Goal: Information Seeking & Learning: Learn about a topic

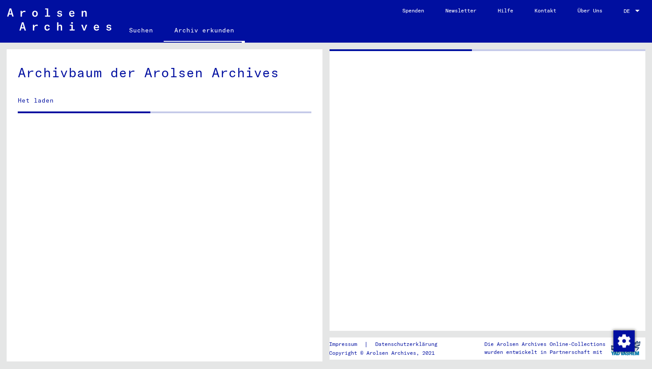
scroll to position [774, 0]
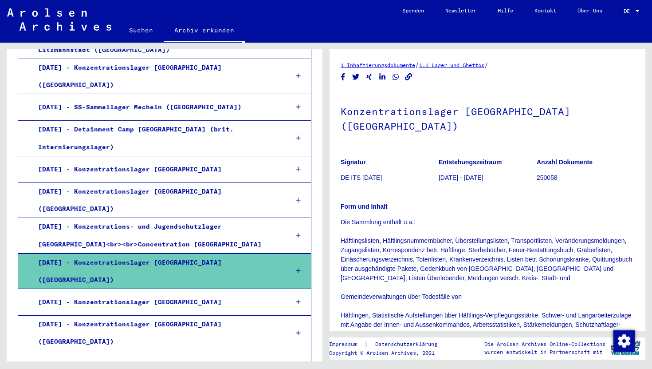
click at [284, 253] on mat-tree-node "[DATE] - Konzentrationslager [GEOGRAPHIC_DATA] ([GEOGRAPHIC_DATA])" at bounding box center [165, 270] width 294 height 35
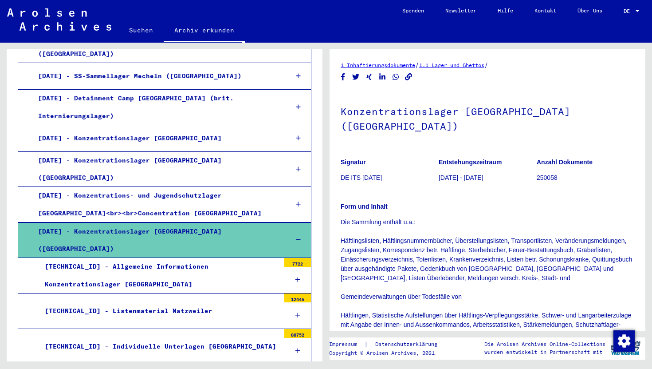
scroll to position [849, 0]
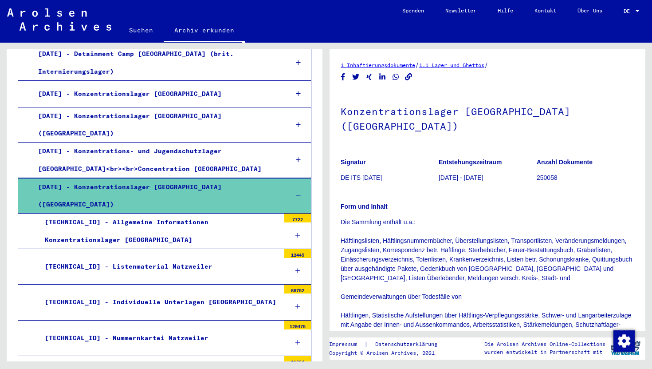
click at [199, 365] on div "[TECHNICAL_ID] - Hollerith-[GEOGRAPHIC_DATA] Natzweiler" at bounding box center [159, 373] width 242 height 17
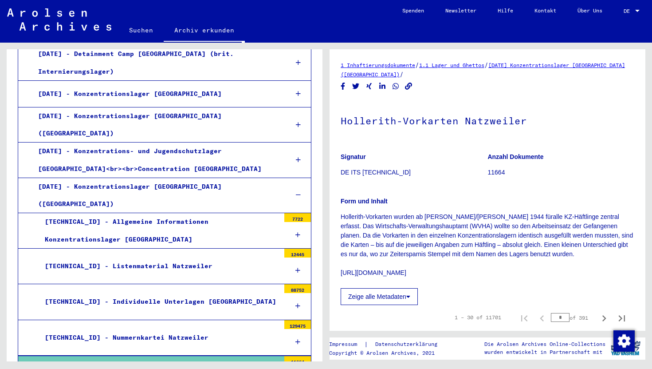
scroll to position [101, 0]
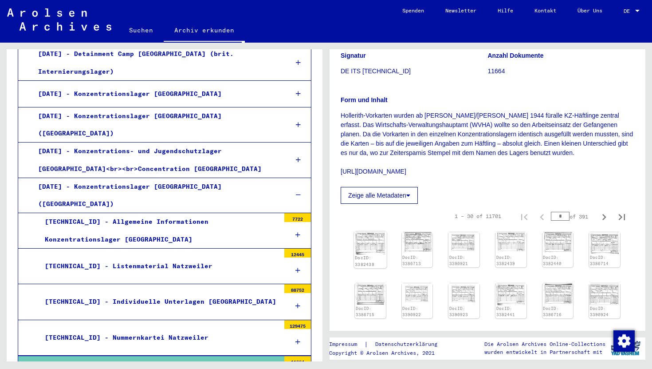
click at [367, 247] on img at bounding box center [370, 242] width 32 height 23
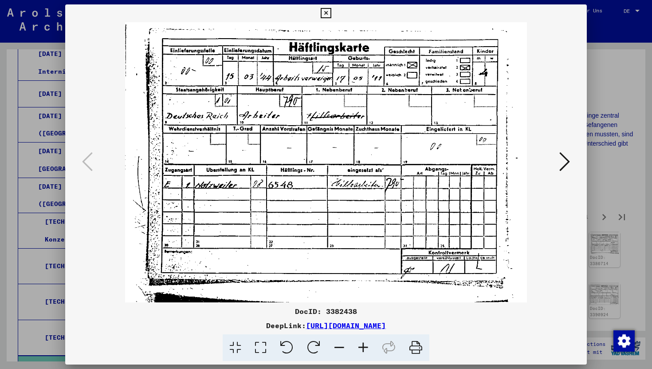
click at [564, 157] on icon at bounding box center [564, 161] width 11 height 21
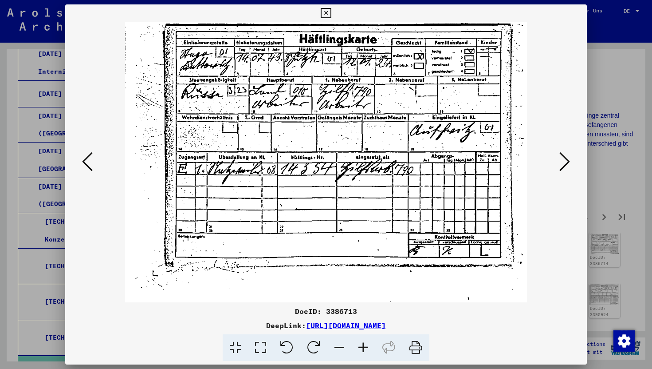
click at [564, 157] on icon at bounding box center [564, 161] width 11 height 21
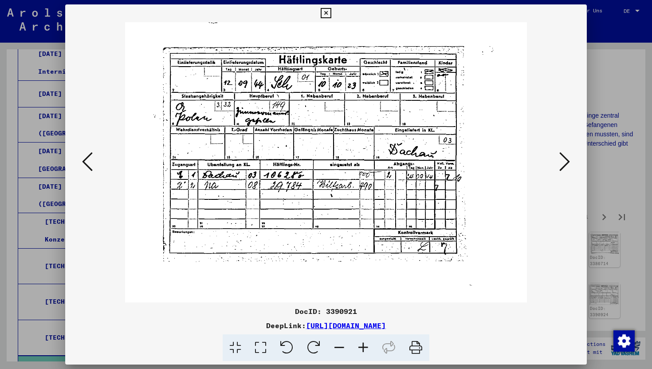
click at [564, 157] on icon at bounding box center [564, 161] width 11 height 21
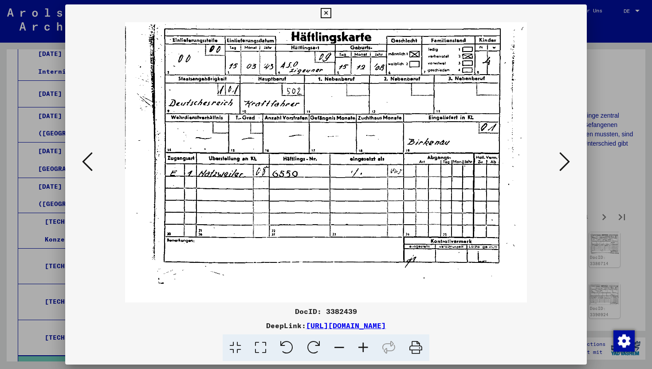
click at [564, 157] on icon at bounding box center [564, 161] width 11 height 21
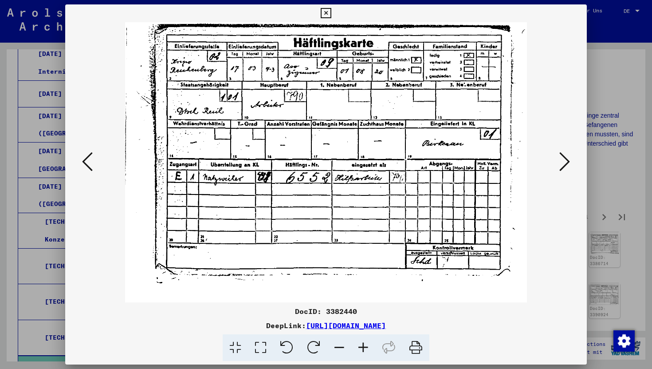
click at [564, 157] on icon at bounding box center [564, 161] width 11 height 21
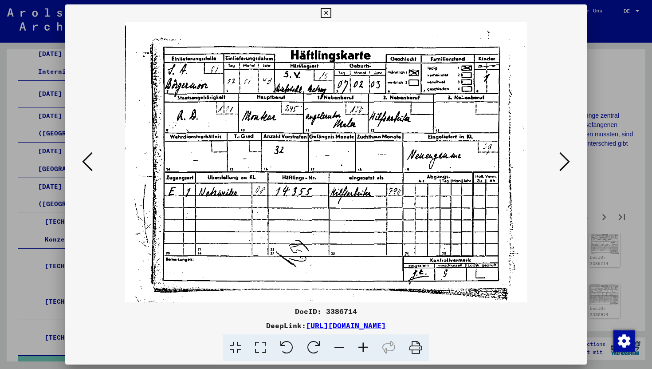
click at [564, 157] on icon at bounding box center [564, 161] width 11 height 21
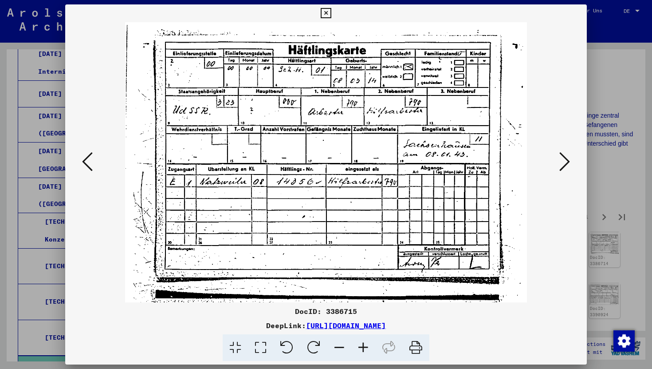
click at [324, 17] on icon at bounding box center [326, 13] width 10 height 11
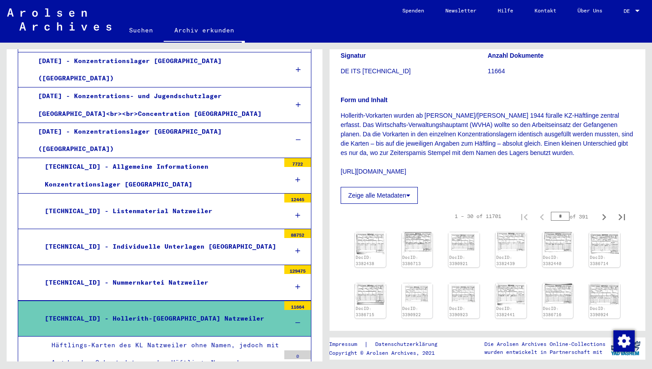
scroll to position [905, 0]
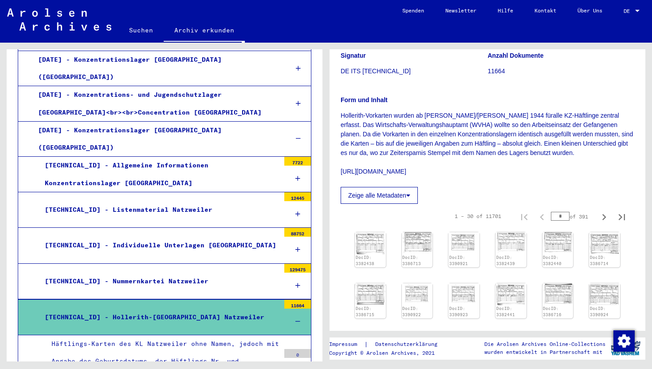
click at [152, 272] on div "[TECHNICAL_ID] - Nummernkartei Natzweiler" at bounding box center [159, 280] width 242 height 17
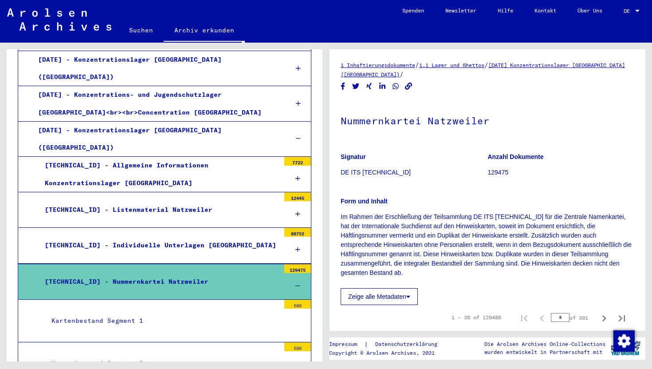
scroll to position [848, 0]
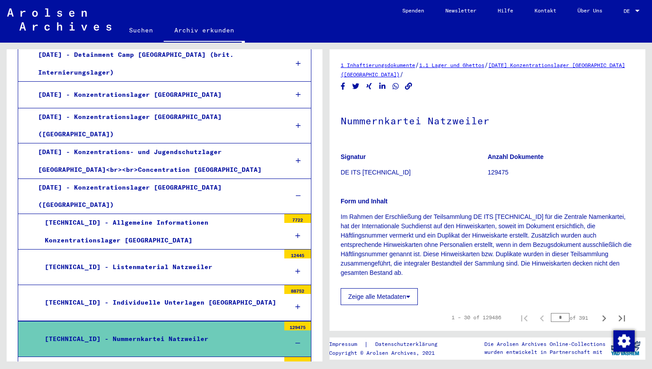
click at [157, 294] on div "[TECHNICAL_ID] - Individuelle Unterlagen [GEOGRAPHIC_DATA]" at bounding box center [159, 302] width 242 height 17
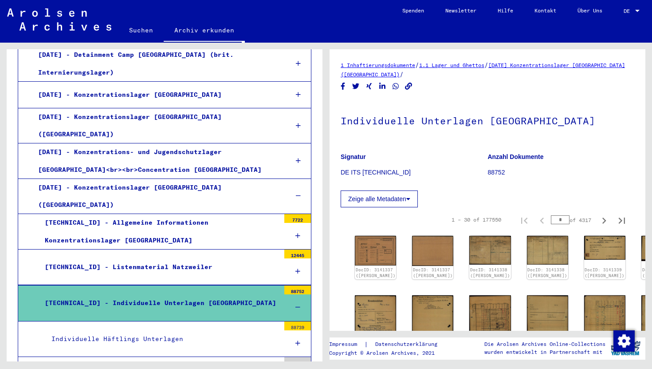
click at [162, 258] on div "[TECHNICAL_ID] - Listenmaterial Natzweiler" at bounding box center [159, 266] width 242 height 17
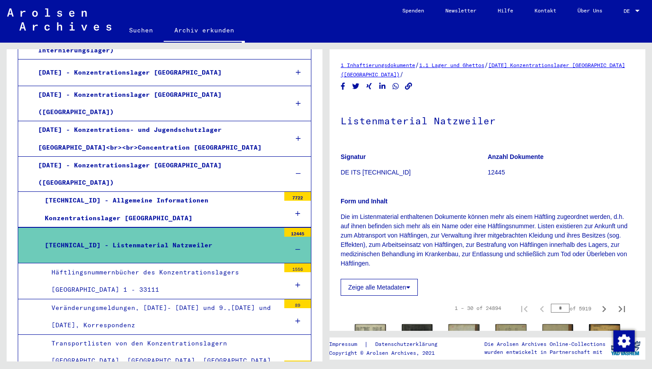
scroll to position [876, 0]
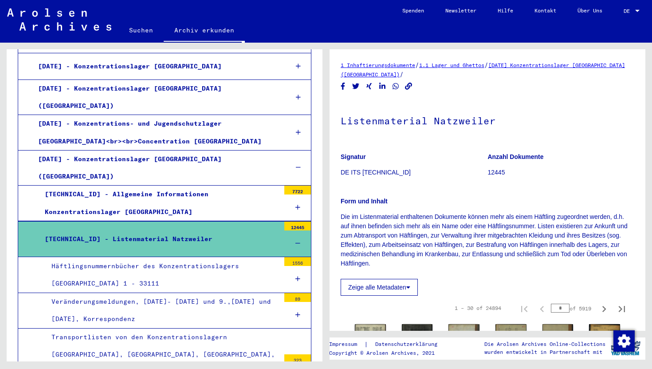
click at [155, 257] on div "Häftlingsnummernbücher des Konzentrationslagers [GEOGRAPHIC_DATA] 1 - 33111" at bounding box center [162, 274] width 235 height 35
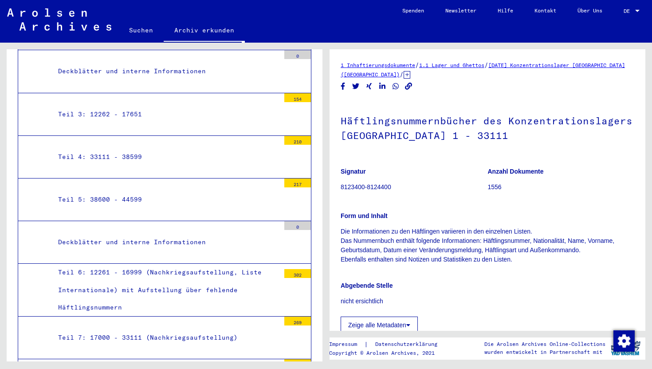
scroll to position [1297, 0]
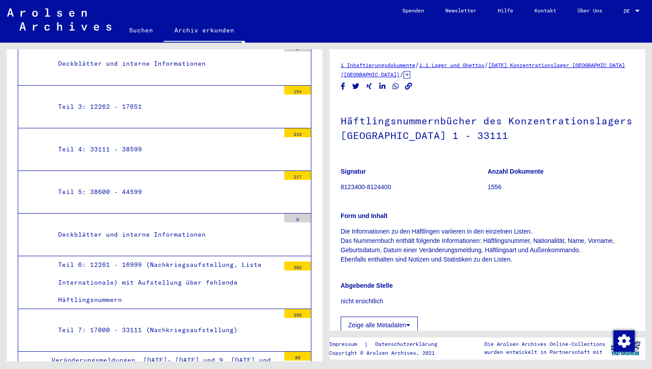
click at [147, 321] on div "Teil 7: 17000 - 33111 (Nachkriegsaufstellung)" at bounding box center [165, 329] width 228 height 17
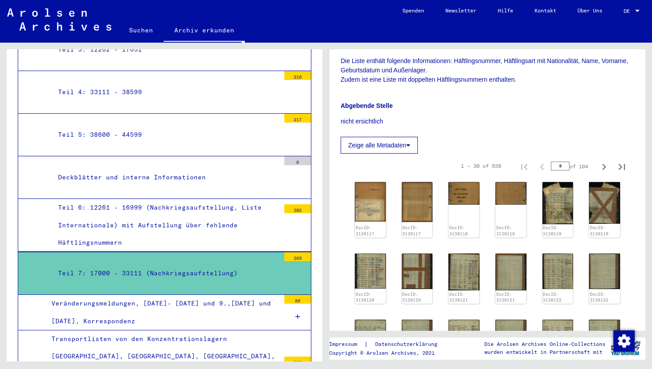
scroll to position [1353, 0]
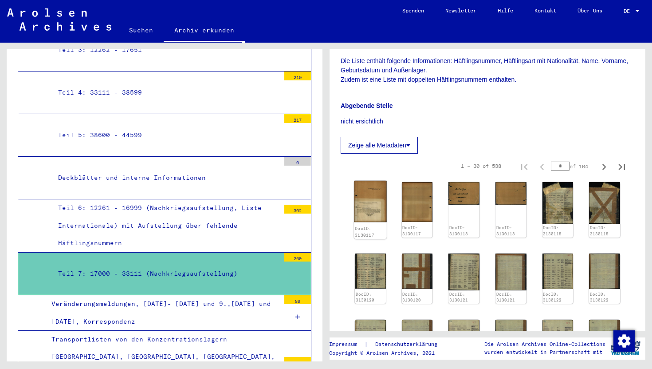
click at [365, 208] on img at bounding box center [370, 201] width 32 height 41
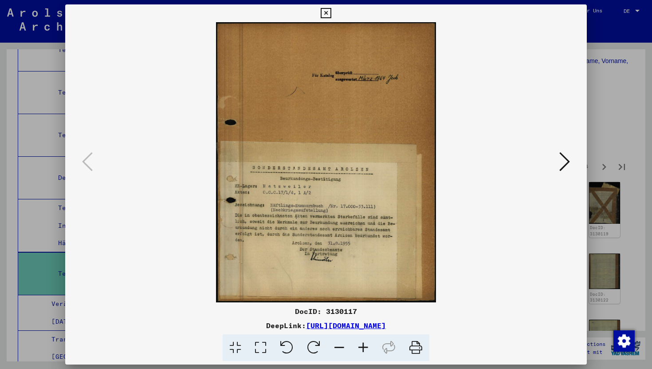
click at [561, 160] on icon at bounding box center [564, 161] width 11 height 21
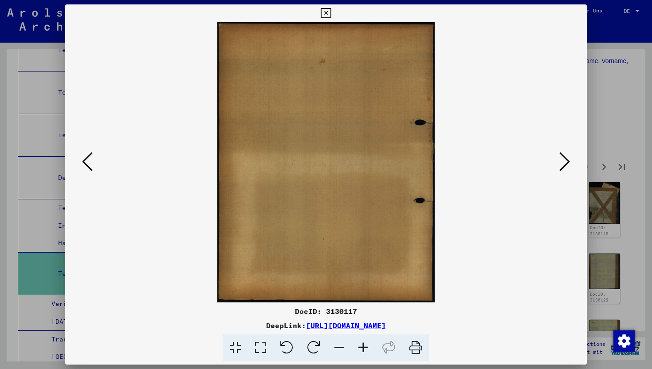
click at [561, 160] on icon at bounding box center [564, 161] width 11 height 21
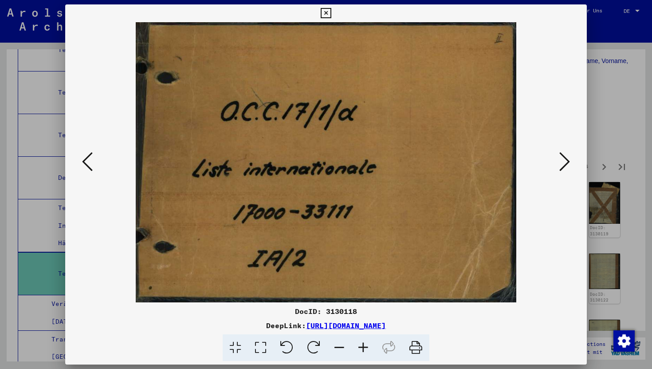
click at [561, 160] on icon at bounding box center [564, 161] width 11 height 21
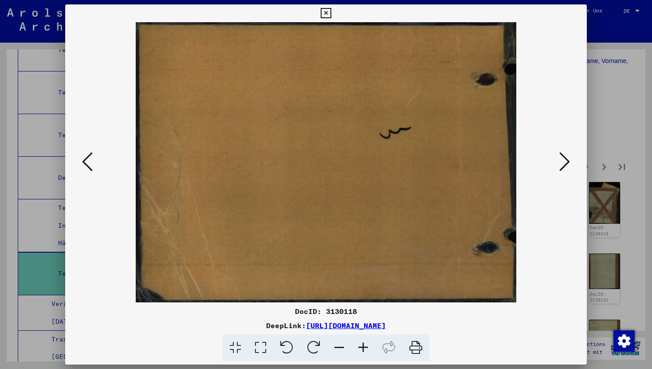
click at [561, 160] on icon at bounding box center [564, 161] width 11 height 21
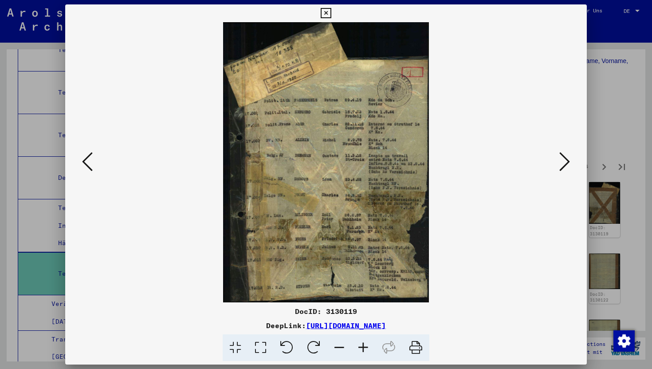
click at [561, 160] on icon at bounding box center [564, 161] width 11 height 21
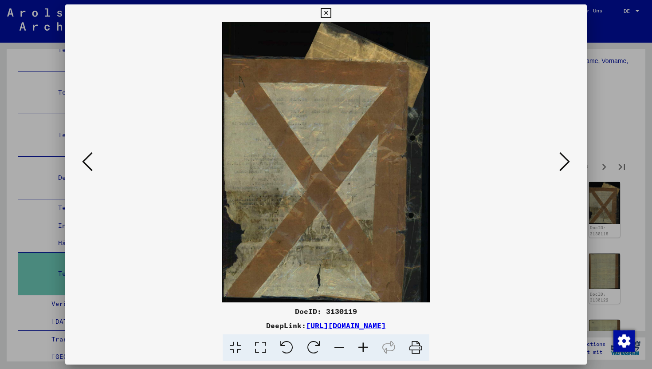
click at [561, 160] on icon at bounding box center [564, 161] width 11 height 21
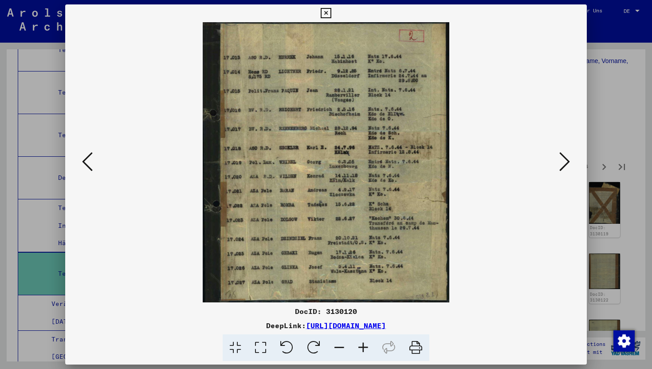
click at [561, 160] on icon at bounding box center [564, 161] width 11 height 21
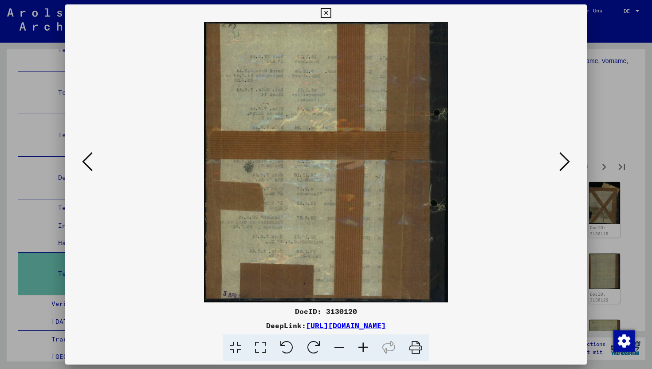
click at [561, 160] on icon at bounding box center [564, 161] width 11 height 21
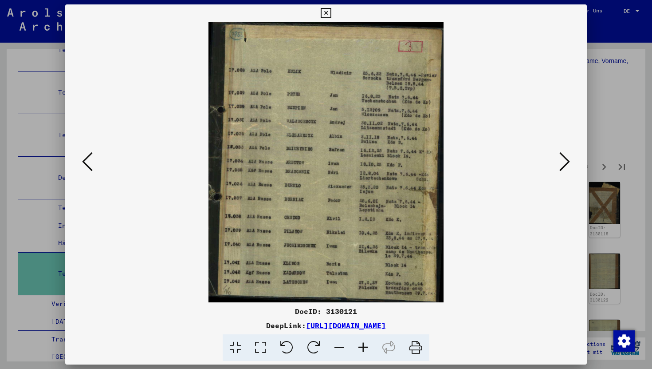
click at [561, 160] on icon at bounding box center [564, 161] width 11 height 21
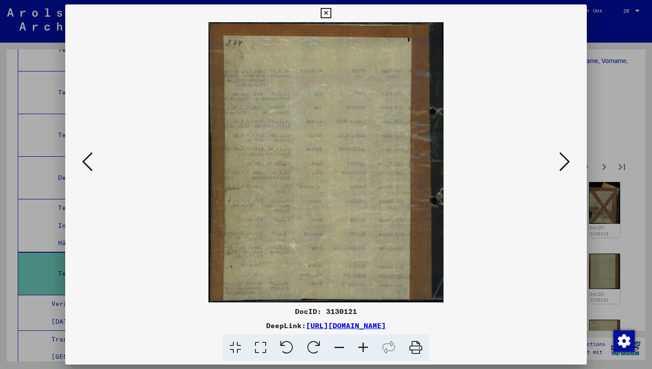
click at [561, 160] on icon at bounding box center [564, 161] width 11 height 21
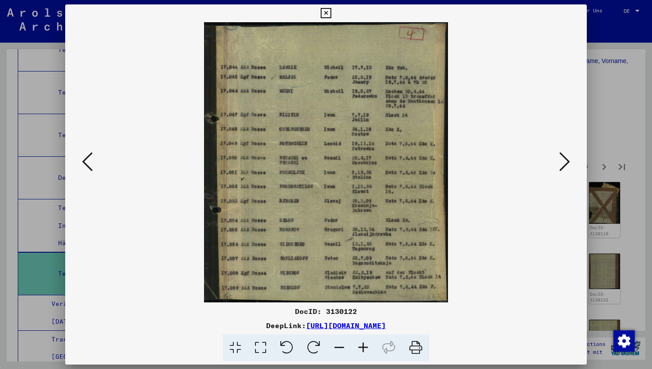
click at [328, 13] on icon at bounding box center [326, 13] width 10 height 11
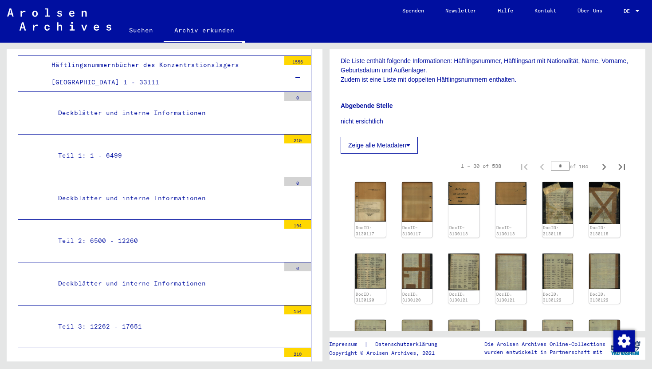
scroll to position [1209, 0]
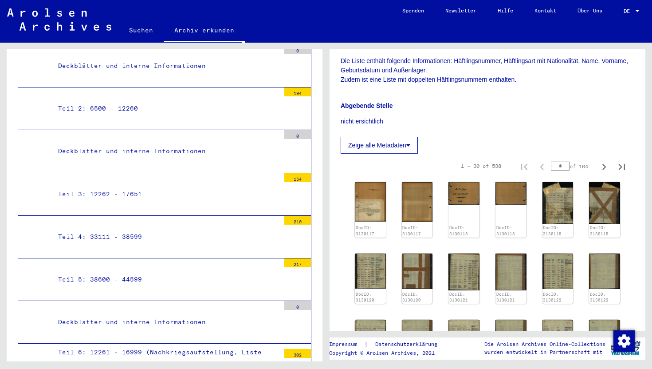
click at [103, 271] on div "Teil 5: 38600 - 44599" at bounding box center [165, 279] width 228 height 17
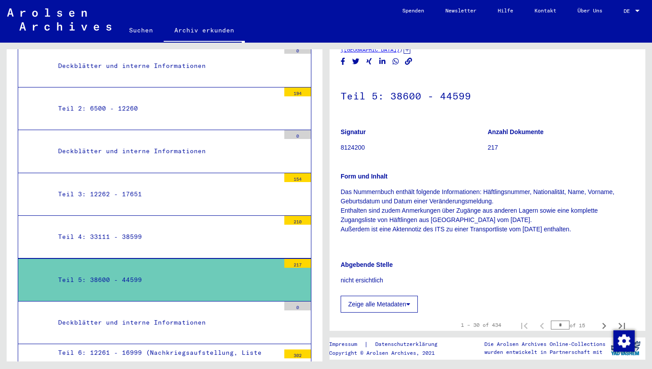
scroll to position [200, 0]
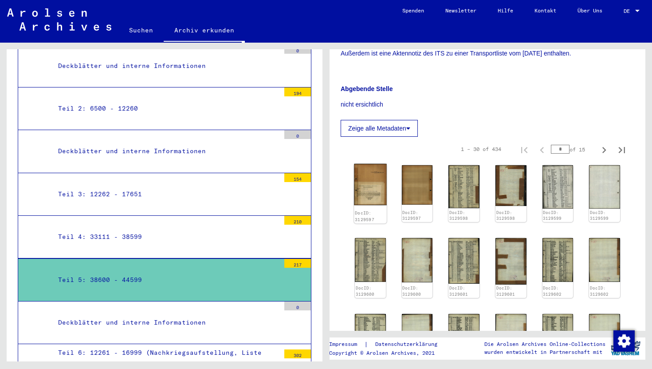
click at [361, 177] on img at bounding box center [370, 185] width 32 height 42
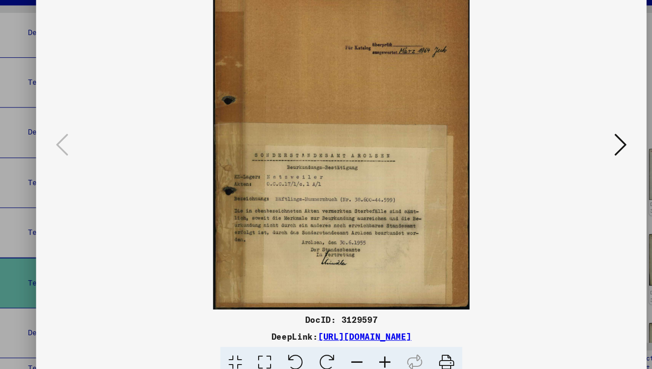
click at [562, 167] on icon at bounding box center [564, 161] width 11 height 21
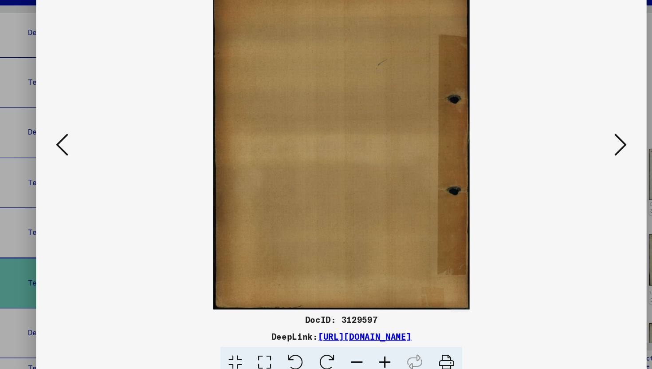
click at [562, 167] on icon at bounding box center [564, 161] width 11 height 21
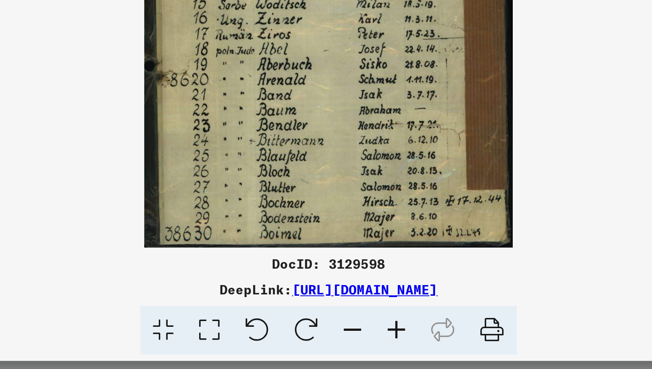
scroll to position [0, 0]
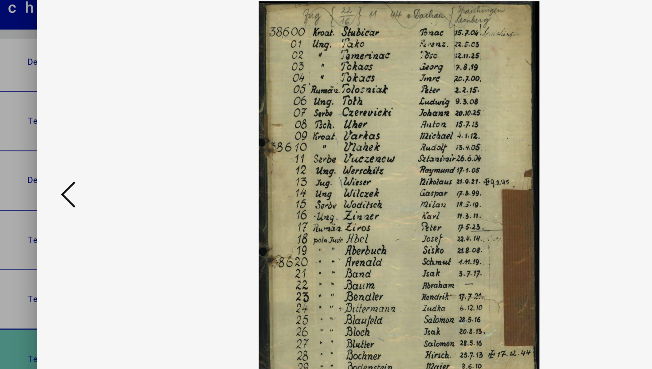
click at [85, 164] on icon at bounding box center [87, 161] width 11 height 21
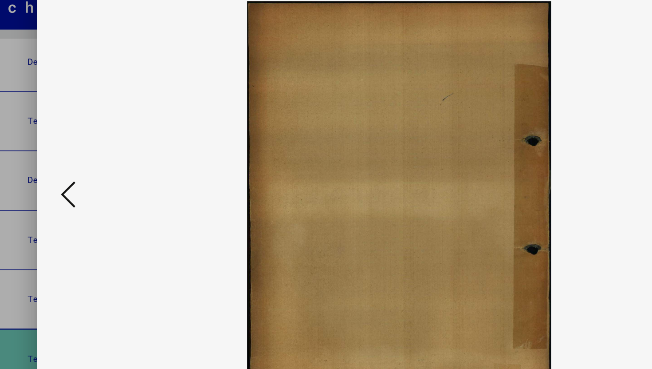
click at [85, 164] on icon at bounding box center [87, 161] width 11 height 21
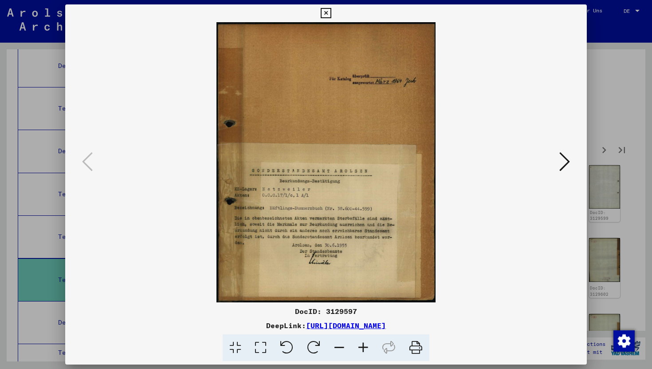
click at [559, 165] on icon at bounding box center [564, 161] width 11 height 21
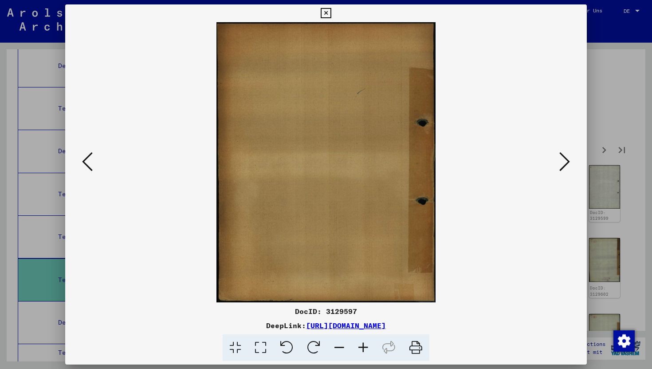
click at [559, 165] on icon at bounding box center [564, 161] width 11 height 21
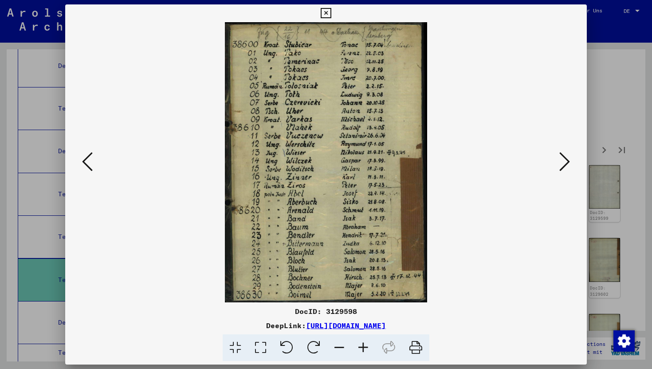
click at [559, 165] on icon at bounding box center [564, 161] width 11 height 21
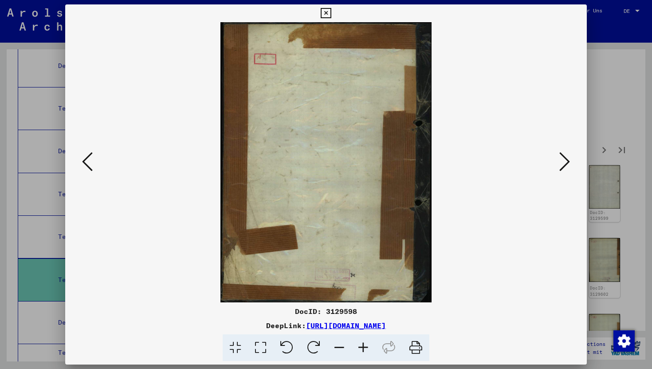
click at [559, 165] on icon at bounding box center [564, 161] width 11 height 21
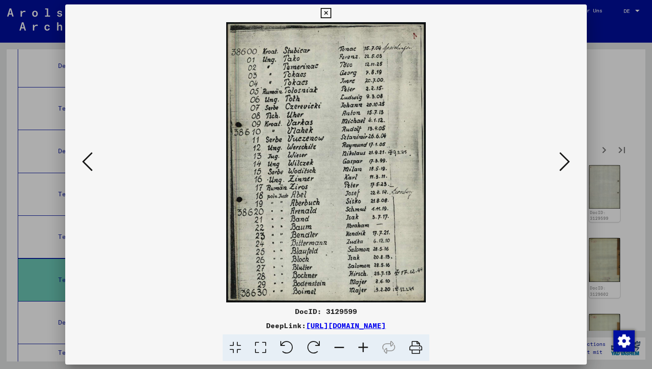
click at [559, 165] on icon at bounding box center [564, 161] width 11 height 21
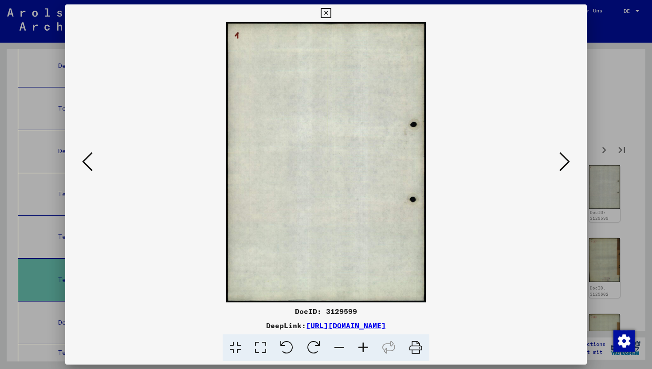
click at [559, 164] on icon at bounding box center [564, 161] width 11 height 21
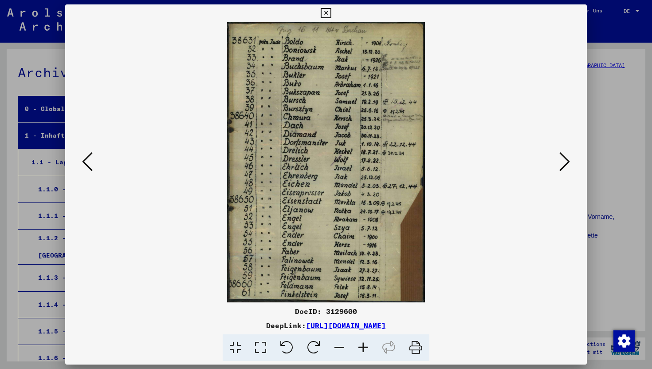
click at [567, 159] on icon at bounding box center [564, 161] width 11 height 21
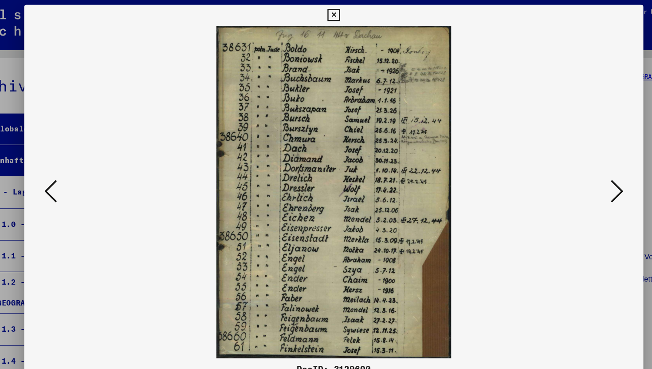
scroll to position [200, 0]
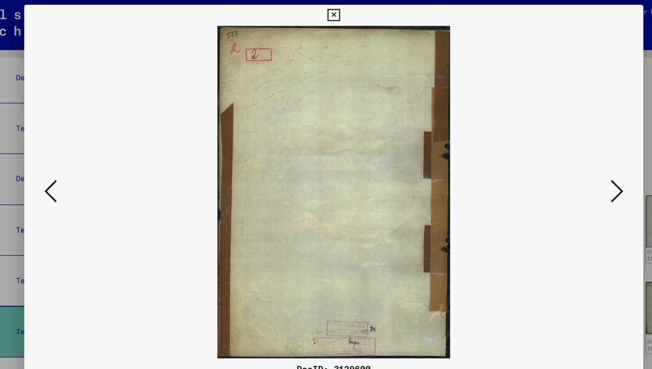
click at [567, 159] on icon at bounding box center [564, 161] width 11 height 21
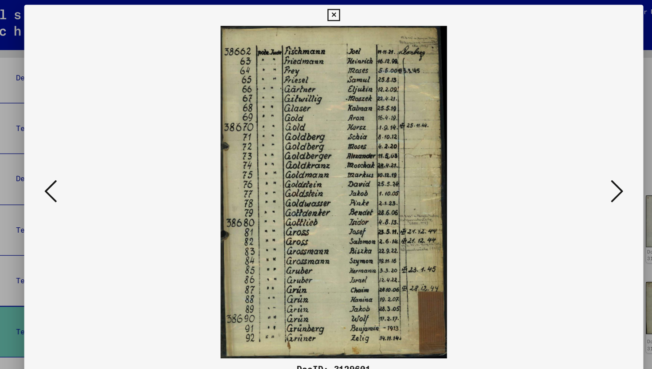
click at [567, 159] on icon at bounding box center [564, 161] width 11 height 21
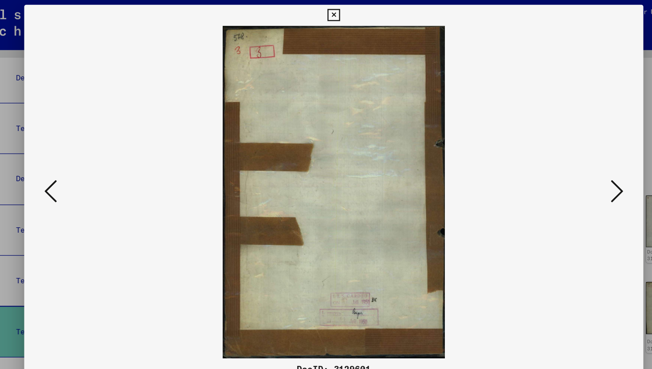
click at [567, 159] on icon at bounding box center [564, 161] width 11 height 21
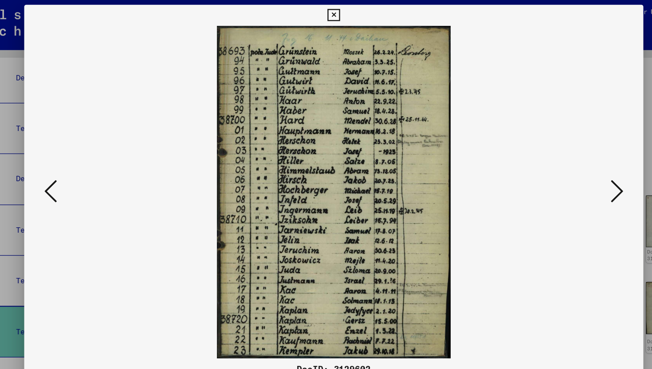
click at [567, 159] on icon at bounding box center [564, 161] width 11 height 21
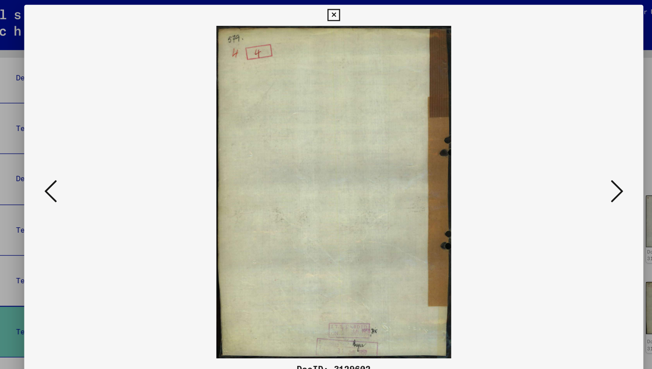
click at [567, 159] on icon at bounding box center [564, 161] width 11 height 21
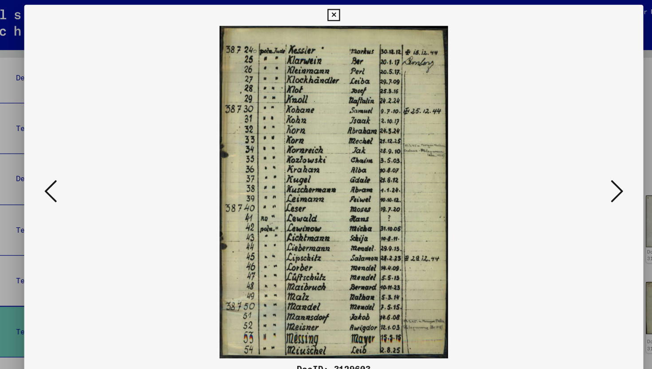
click at [567, 159] on icon at bounding box center [564, 161] width 11 height 21
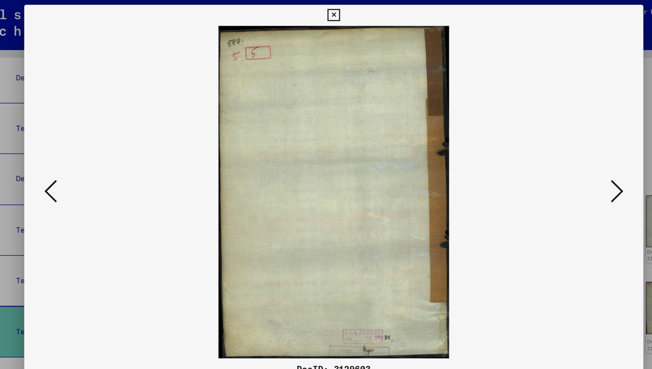
click at [567, 159] on icon at bounding box center [564, 161] width 11 height 21
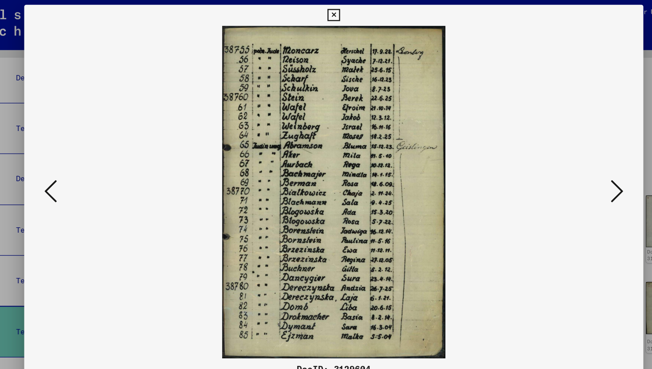
click at [567, 159] on icon at bounding box center [564, 161] width 11 height 21
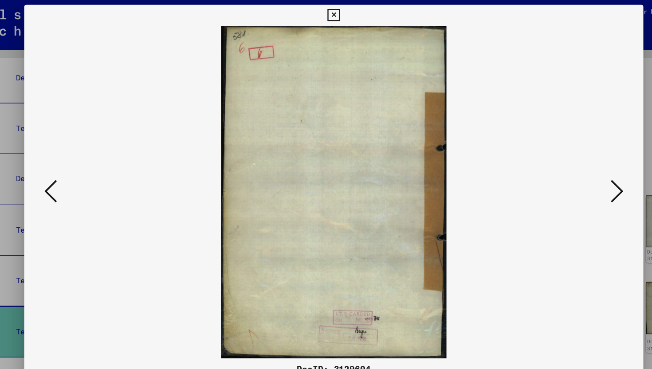
click at [567, 159] on icon at bounding box center [564, 161] width 11 height 21
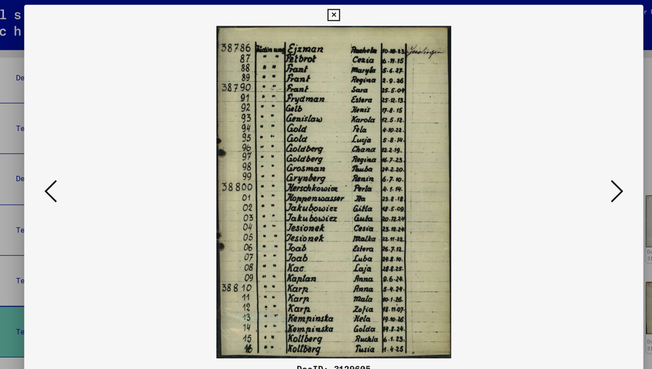
click at [567, 159] on icon at bounding box center [564, 161] width 11 height 21
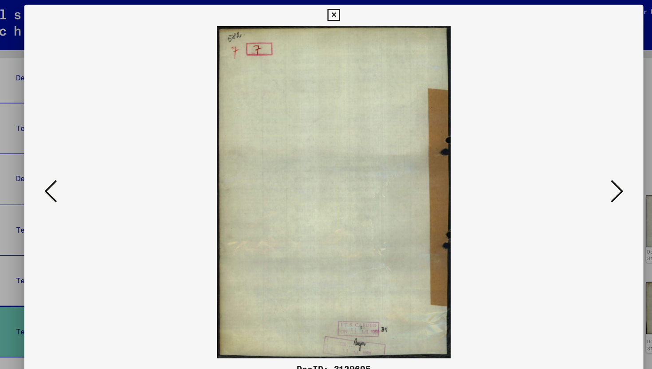
click at [567, 159] on icon at bounding box center [564, 161] width 11 height 21
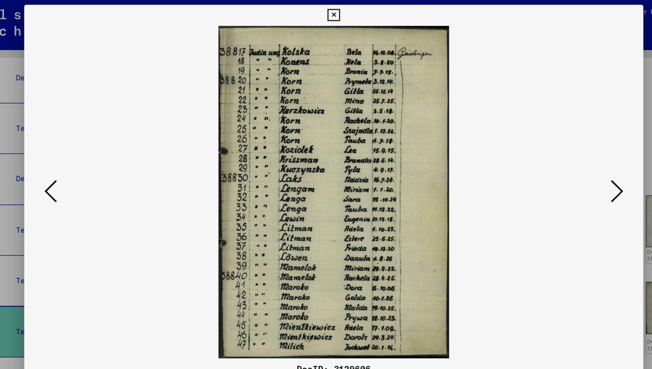
click at [567, 159] on icon at bounding box center [564, 161] width 11 height 21
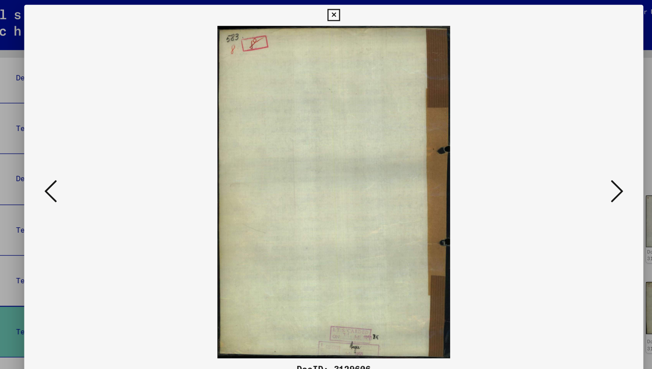
click at [567, 159] on icon at bounding box center [564, 161] width 11 height 21
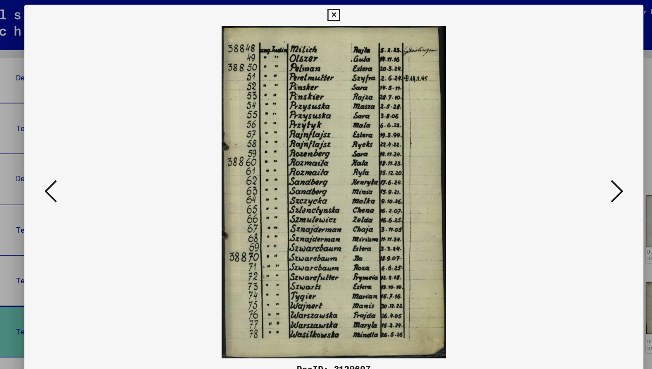
click at [567, 159] on icon at bounding box center [564, 161] width 11 height 21
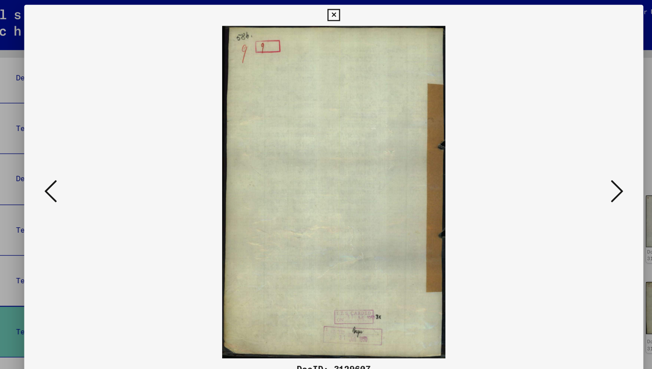
click at [567, 159] on icon at bounding box center [564, 161] width 11 height 21
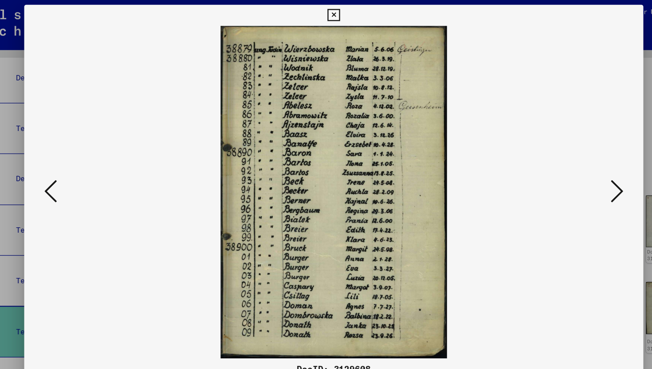
click at [567, 159] on icon at bounding box center [564, 161] width 11 height 21
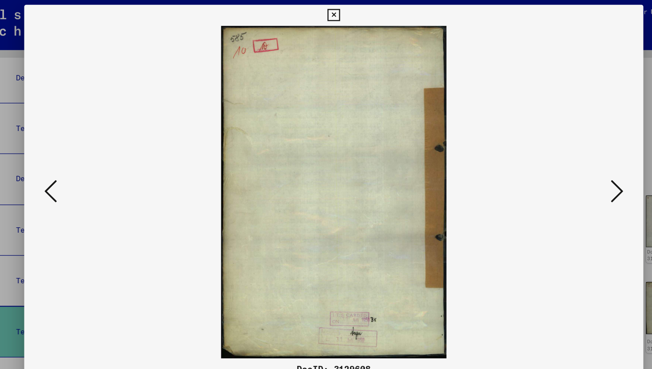
click at [567, 159] on icon at bounding box center [564, 161] width 11 height 21
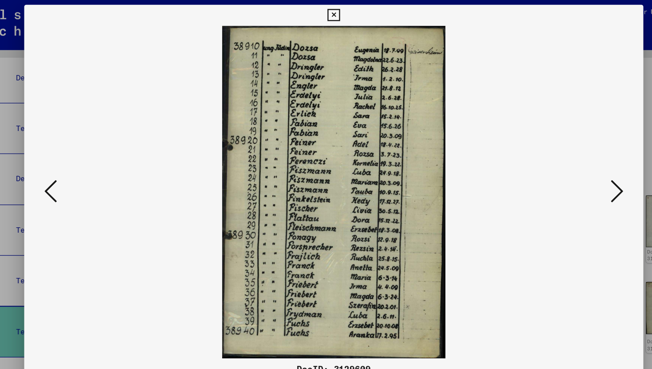
click at [567, 159] on icon at bounding box center [564, 161] width 11 height 21
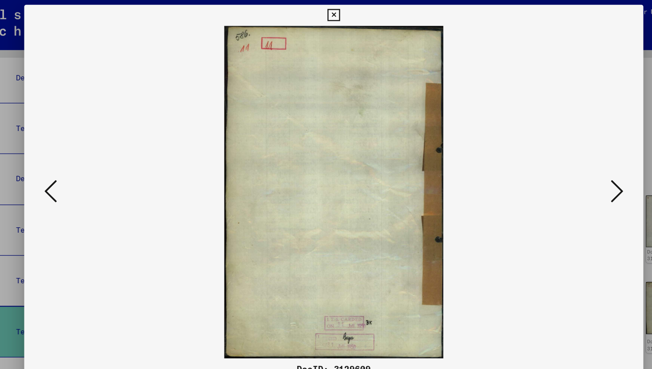
click at [567, 159] on icon at bounding box center [564, 161] width 11 height 21
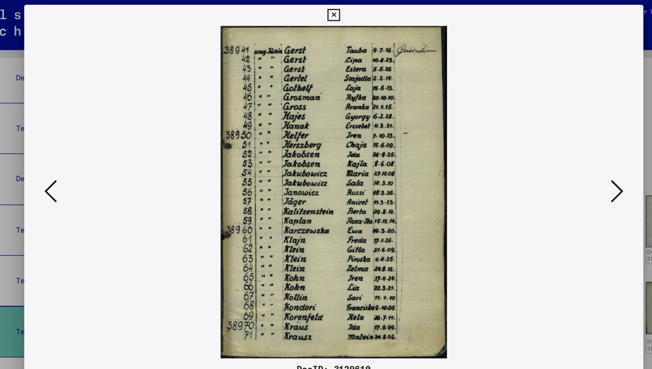
click at [567, 159] on icon at bounding box center [564, 161] width 11 height 21
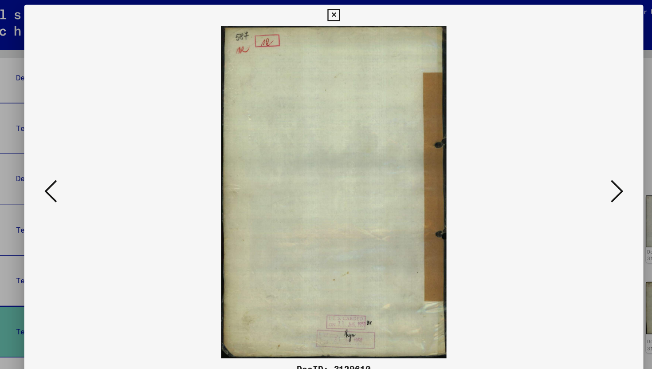
click at [567, 159] on icon at bounding box center [564, 161] width 11 height 21
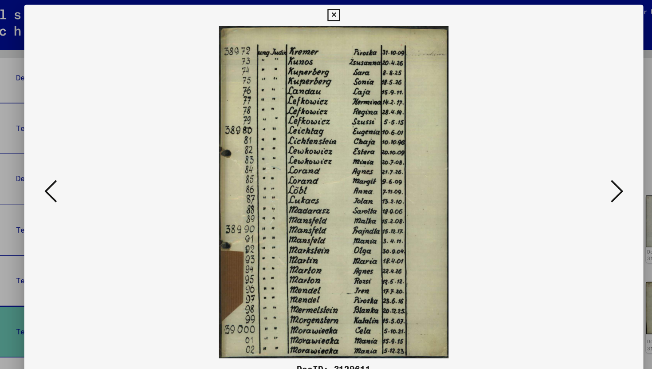
click at [567, 159] on icon at bounding box center [564, 161] width 11 height 21
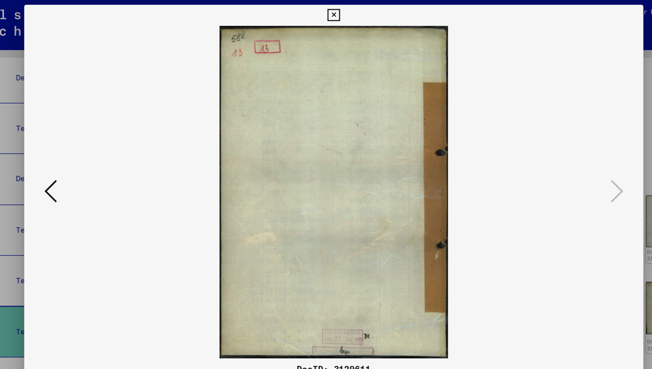
click at [329, 14] on icon at bounding box center [326, 13] width 10 height 11
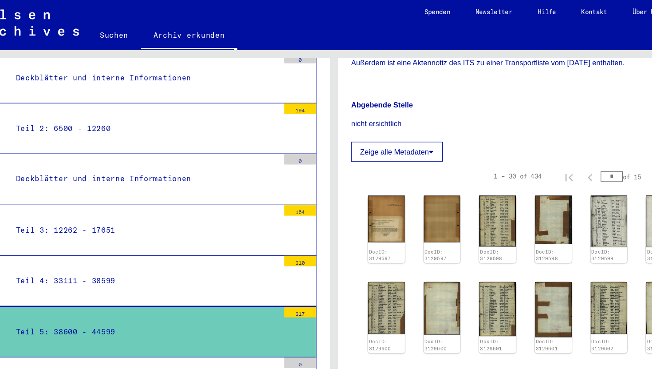
click at [200, 228] on div "Teil 4: 33111 - 38599" at bounding box center [165, 236] width 228 height 17
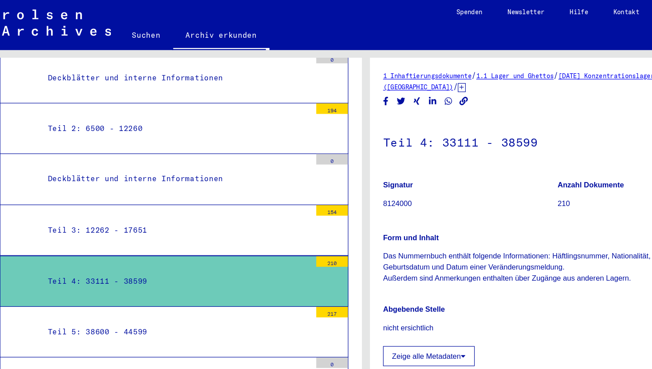
scroll to position [126, 0]
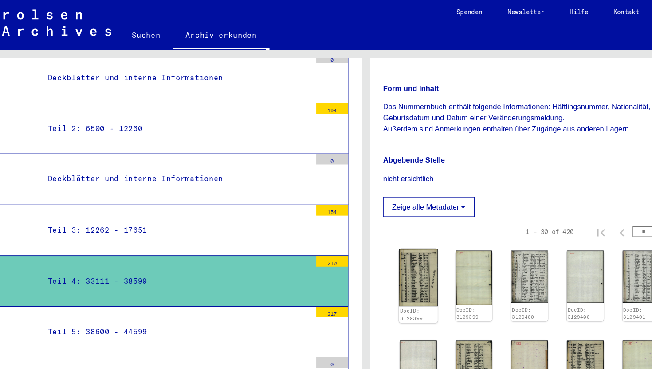
click at [359, 253] on img at bounding box center [370, 234] width 32 height 48
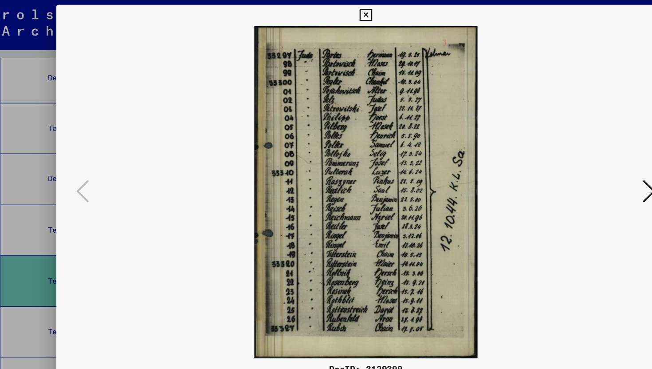
click at [561, 167] on icon at bounding box center [564, 161] width 11 height 21
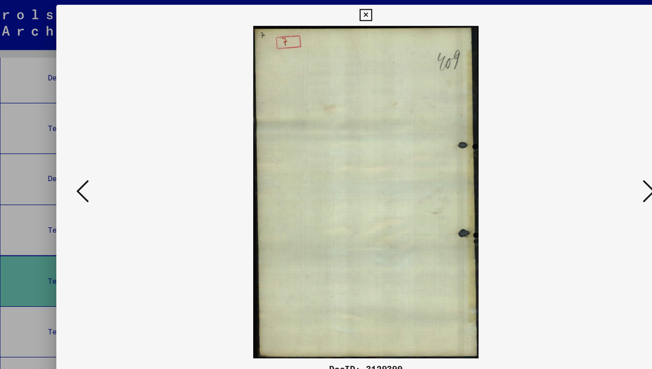
click at [561, 167] on icon at bounding box center [564, 161] width 11 height 21
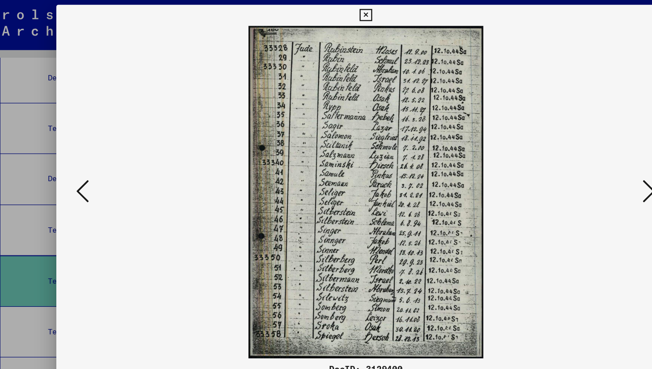
click at [332, 7] on button at bounding box center [326, 13] width 16 height 18
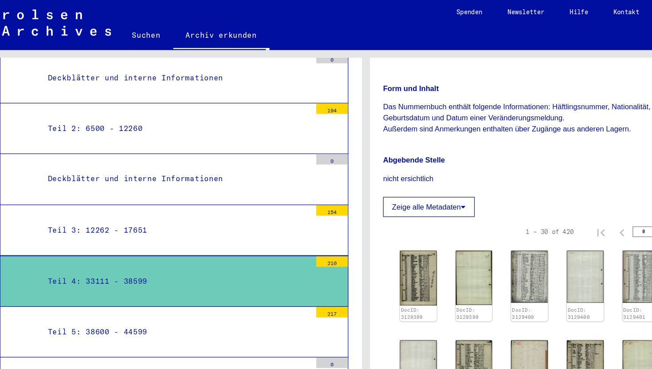
click at [127, 173] on mat-tree-node "Teil 3: 12262 - 17651 154" at bounding box center [165, 194] width 294 height 43
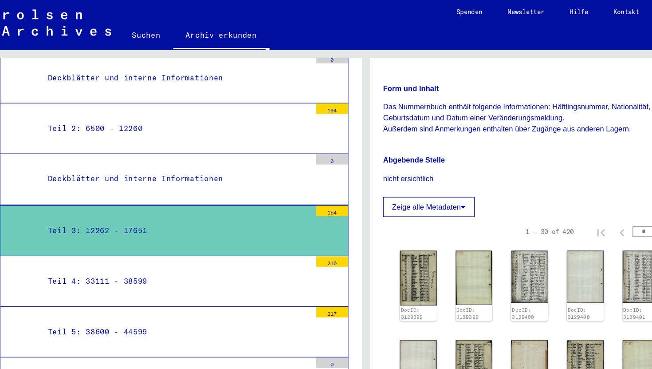
click at [134, 228] on div "Teil 4: 33111 - 38599" at bounding box center [165, 236] width 228 height 17
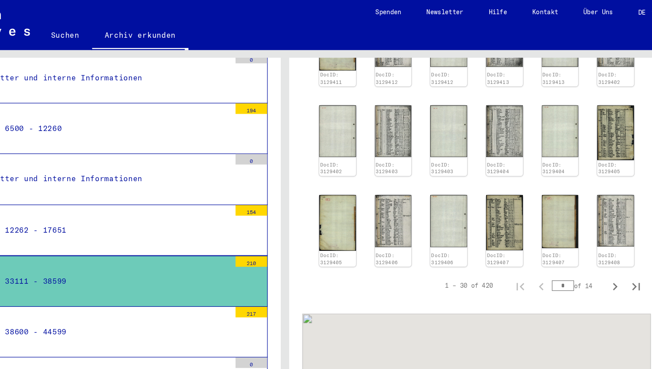
scroll to position [477, 0]
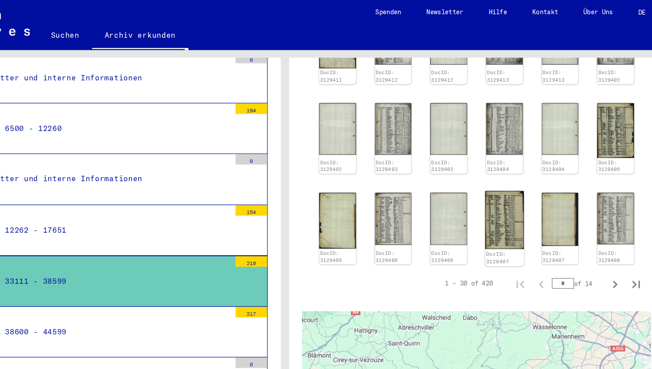
click at [511, 188] on img at bounding box center [511, 185] width 32 height 49
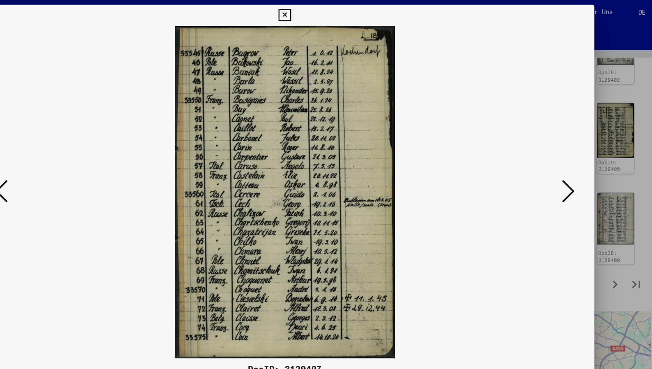
click at [562, 157] on icon at bounding box center [564, 161] width 11 height 21
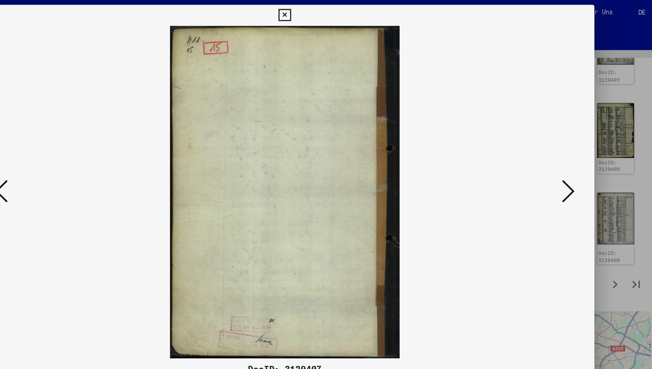
click at [562, 157] on icon at bounding box center [564, 161] width 11 height 21
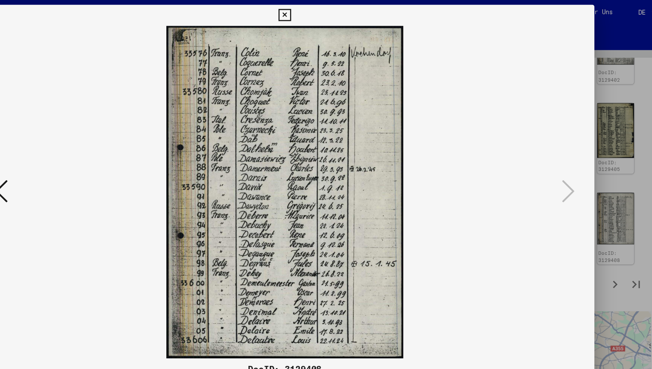
click at [326, 12] on icon at bounding box center [326, 13] width 10 height 11
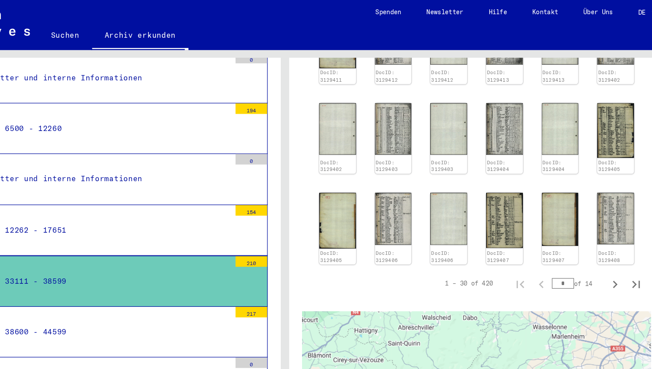
click at [259, 130] on mat-tree-node "Deckblätter und interne Informationen 0" at bounding box center [165, 151] width 294 height 43
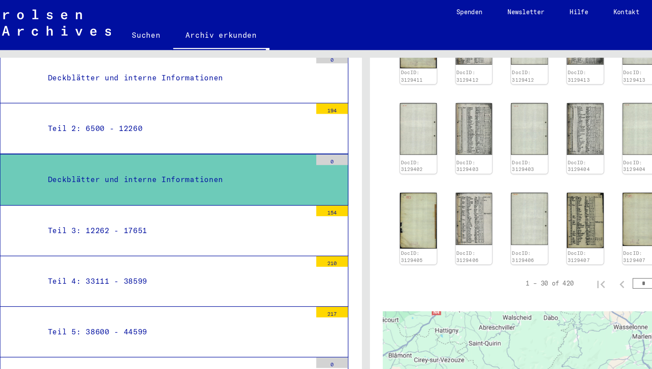
click at [184, 186] on div "Teil 3: 12262 - 17651" at bounding box center [165, 194] width 228 height 17
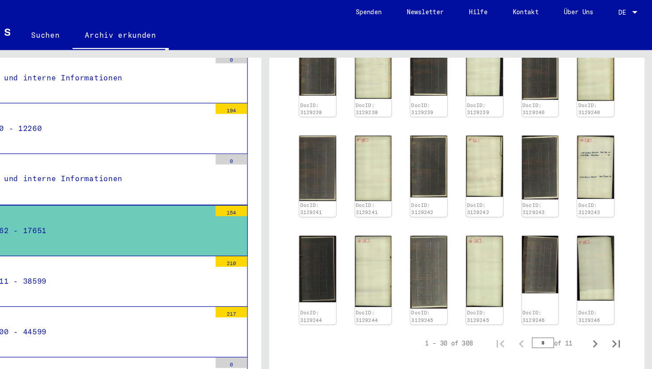
scroll to position [465, 0]
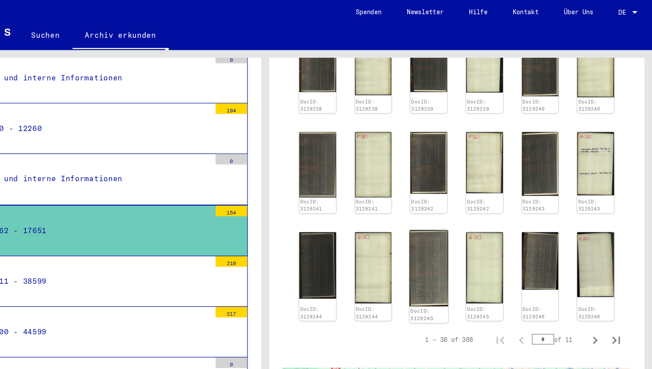
click at [466, 219] on img at bounding box center [464, 226] width 32 height 64
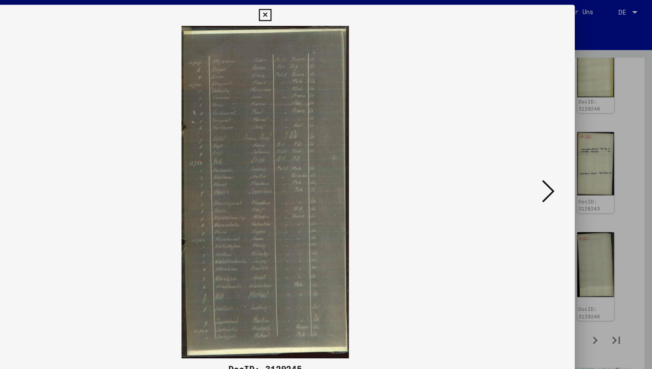
click at [358, 94] on img at bounding box center [325, 162] width 461 height 280
click at [326, 14] on icon at bounding box center [326, 13] width 10 height 11
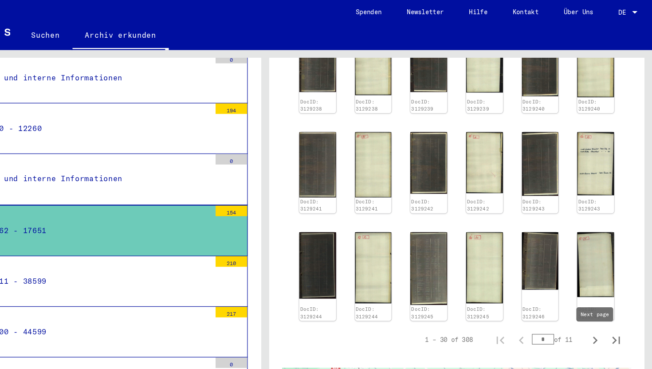
click at [604, 287] on icon "Next page" at bounding box center [604, 287] width 12 height 12
type input "*"
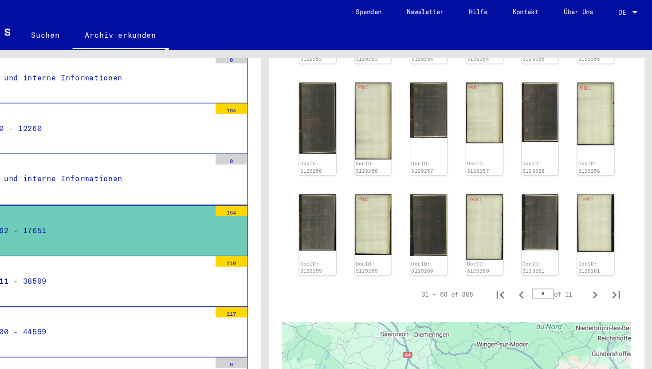
scroll to position [537, 0]
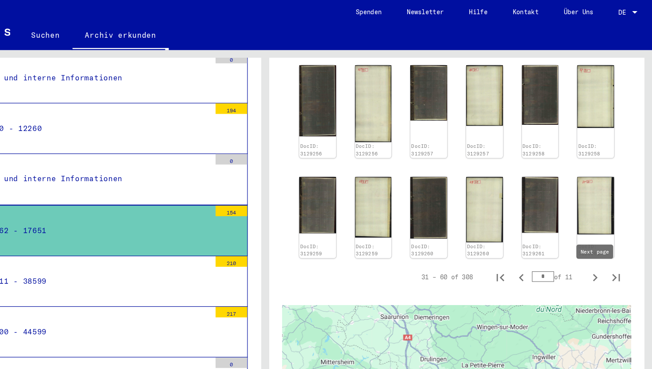
click at [603, 234] on icon "Next page" at bounding box center [604, 234] width 12 height 12
type input "*"
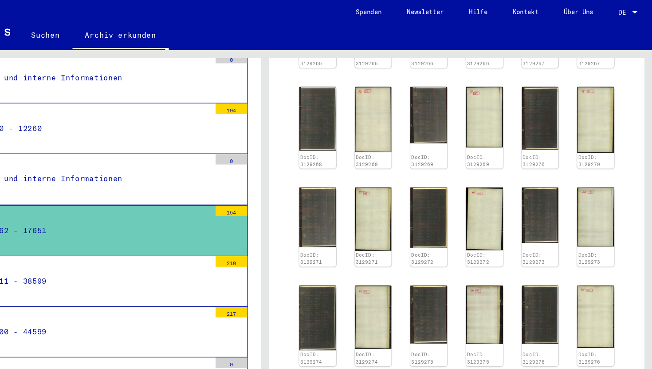
scroll to position [550, 0]
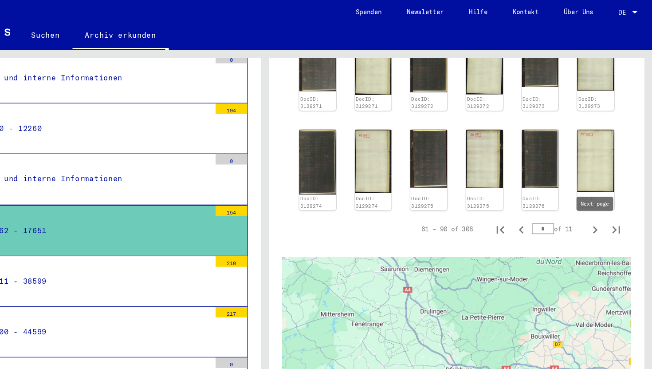
click at [605, 196] on icon "Next page" at bounding box center [604, 194] width 12 height 12
type input "*"
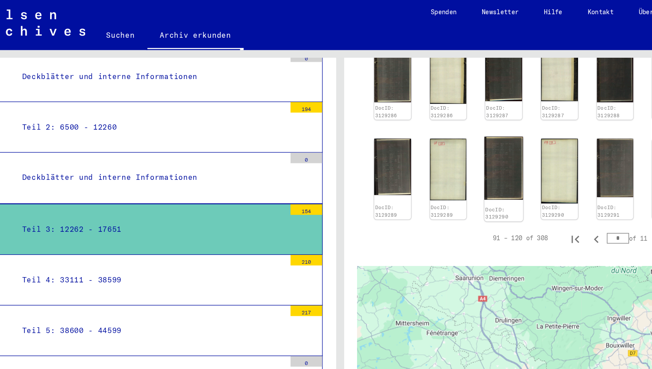
scroll to position [0, 0]
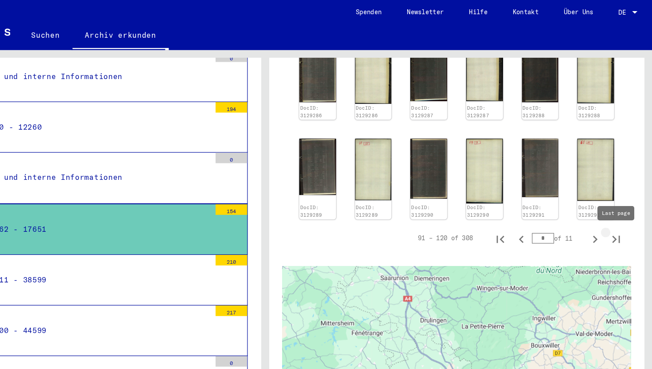
click at [620, 205] on icon "Last page" at bounding box center [622, 202] width 12 height 12
type input "**"
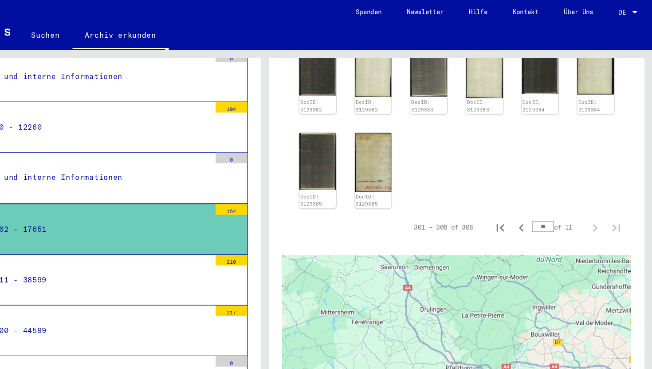
scroll to position [296, 0]
click at [369, 141] on img at bounding box center [370, 136] width 32 height 50
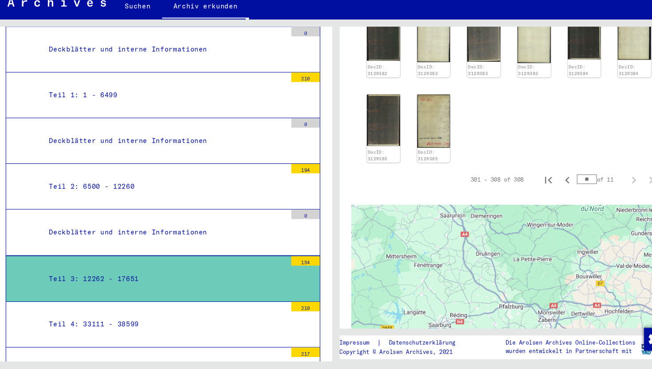
scroll to position [1119, 0]
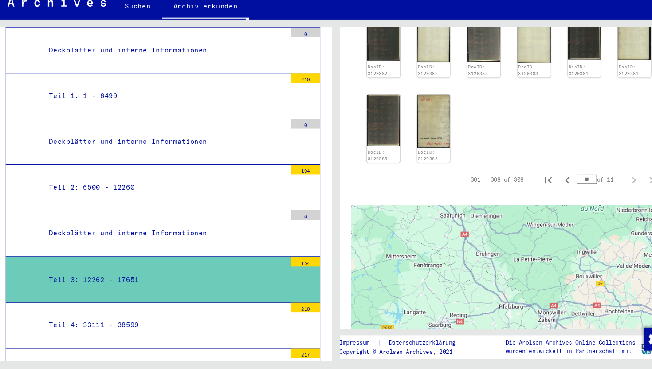
click at [202, 233] on div "Deckblätter und interne Informationen" at bounding box center [165, 241] width 228 height 17
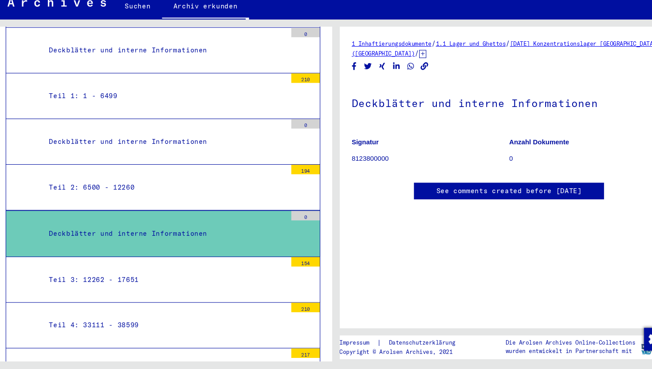
click at [169, 276] on div "Teil 3: 12262 - 17651" at bounding box center [165, 284] width 228 height 17
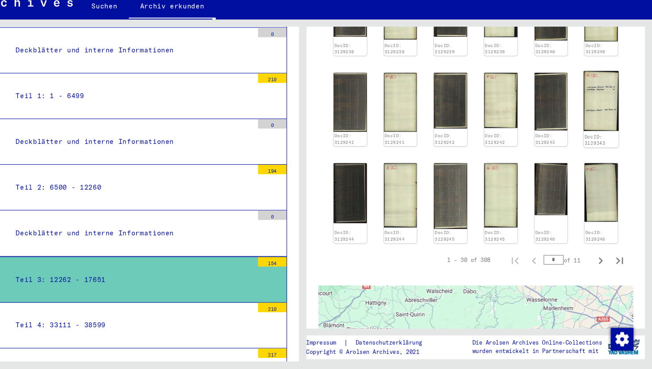
click at [605, 123] on img at bounding box center [605, 119] width 32 height 56
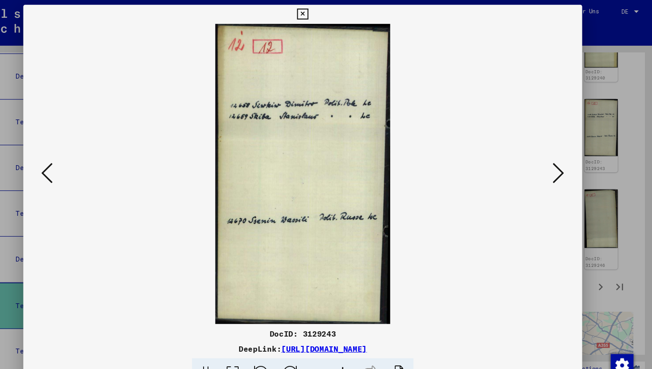
click at [561, 164] on icon at bounding box center [564, 161] width 11 height 21
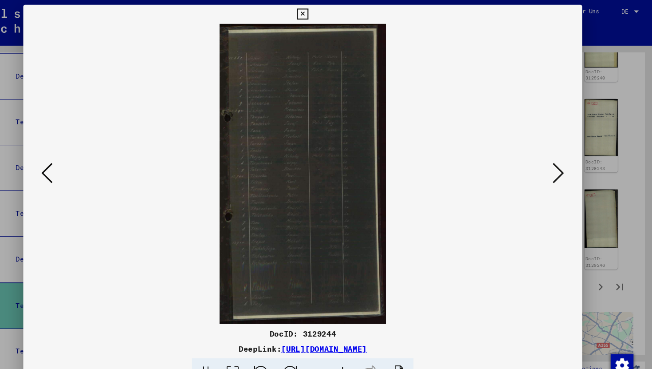
click at [561, 164] on icon at bounding box center [564, 161] width 11 height 21
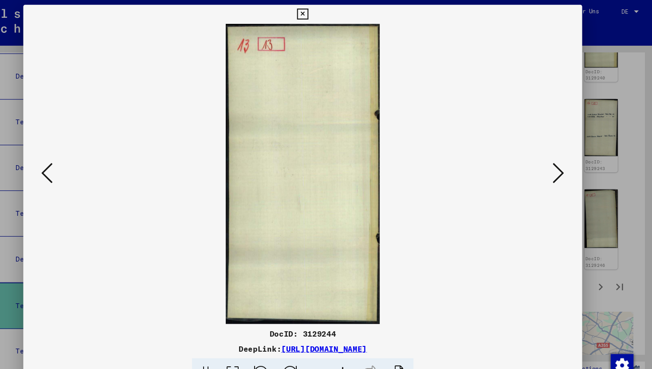
click at [561, 164] on icon at bounding box center [564, 161] width 11 height 21
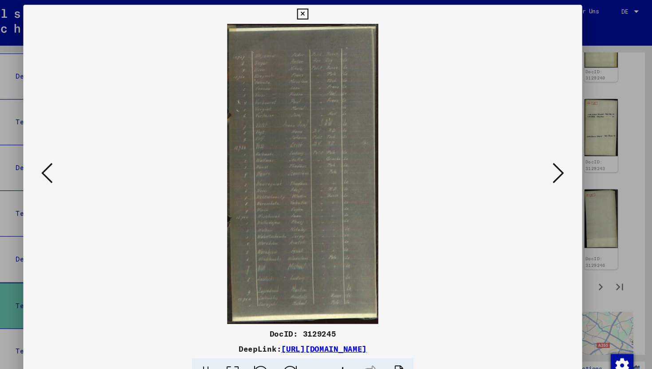
click at [561, 164] on icon at bounding box center [564, 161] width 11 height 21
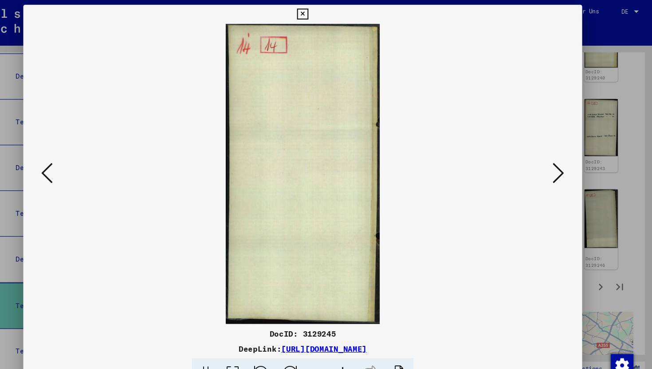
click at [561, 164] on icon at bounding box center [564, 161] width 11 height 21
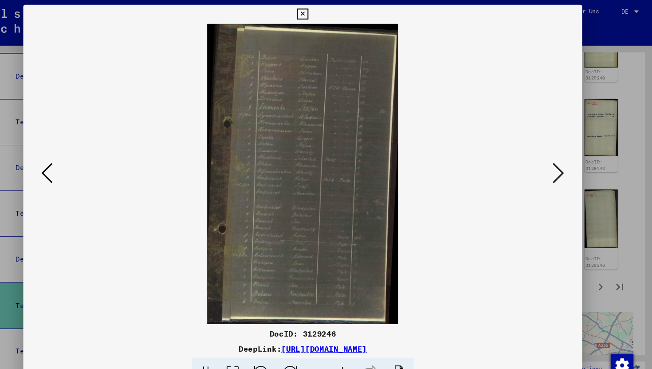
click at [561, 164] on icon at bounding box center [564, 161] width 11 height 21
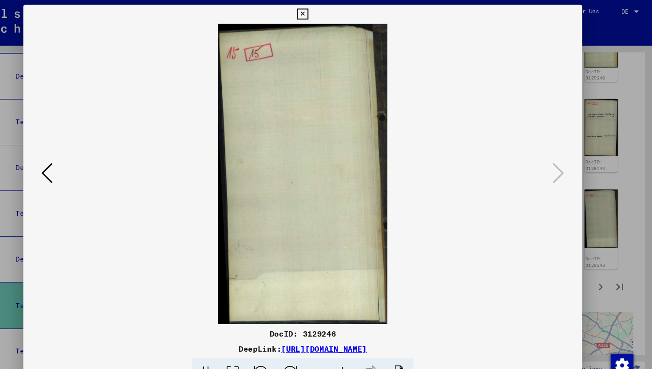
click at [324, 15] on icon at bounding box center [326, 13] width 10 height 11
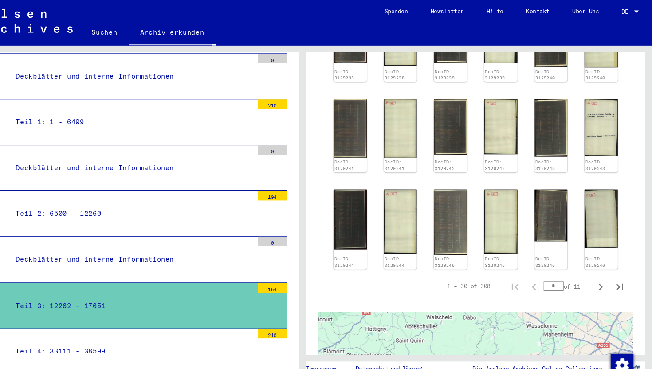
click at [103, 319] on div "Teil 4: 33111 - 38599" at bounding box center [165, 327] width 228 height 17
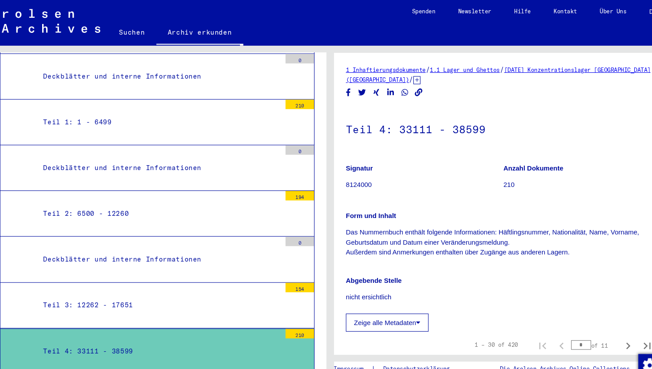
click at [91, 276] on div "Teil 3: 12262 - 17651" at bounding box center [165, 284] width 228 height 17
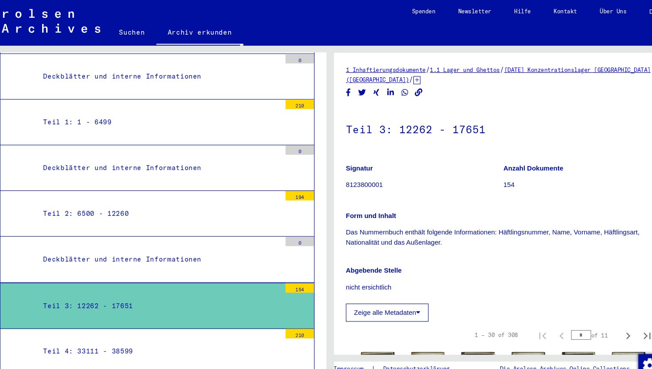
click at [126, 190] on div "Teil 2: 6500 - 12260" at bounding box center [165, 198] width 228 height 17
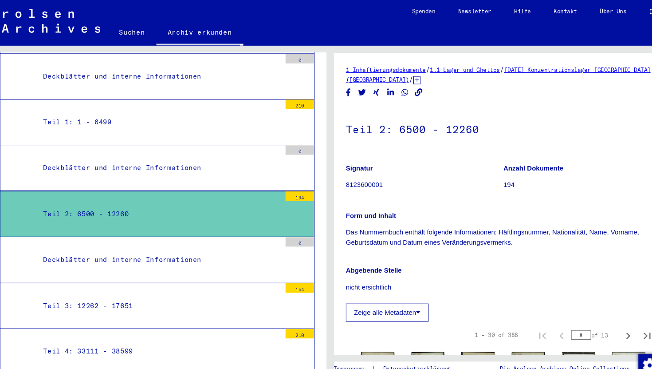
scroll to position [382, 0]
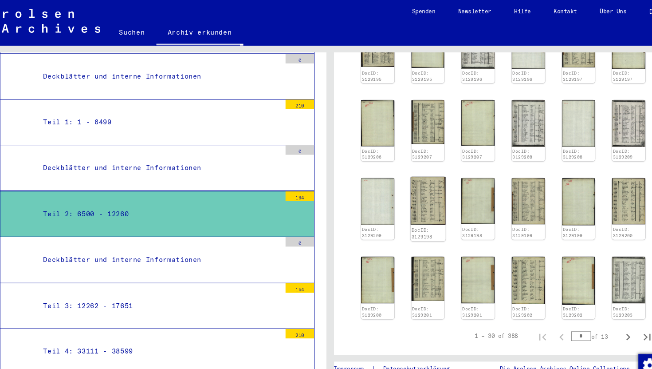
click at [413, 197] on img at bounding box center [417, 187] width 32 height 44
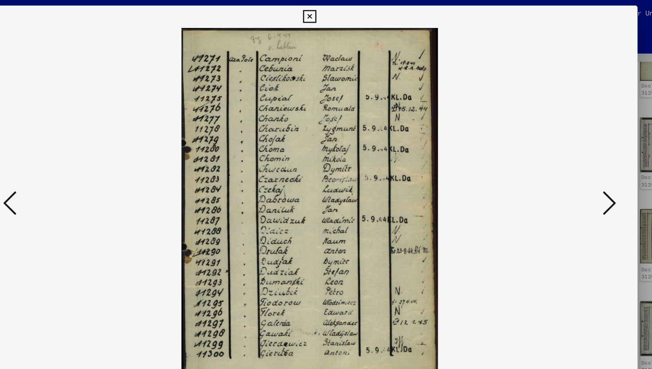
click at [82, 170] on icon at bounding box center [87, 161] width 11 height 21
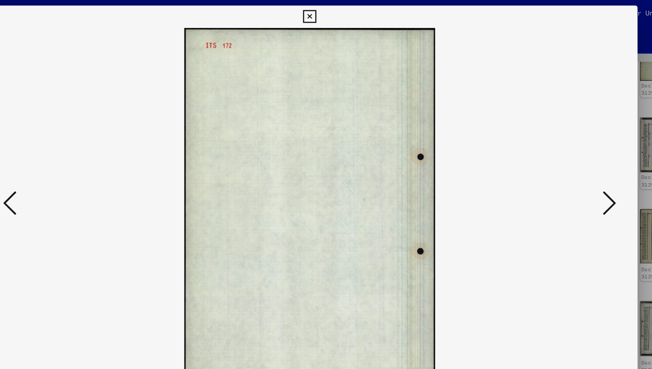
click at [82, 170] on icon at bounding box center [87, 161] width 11 height 21
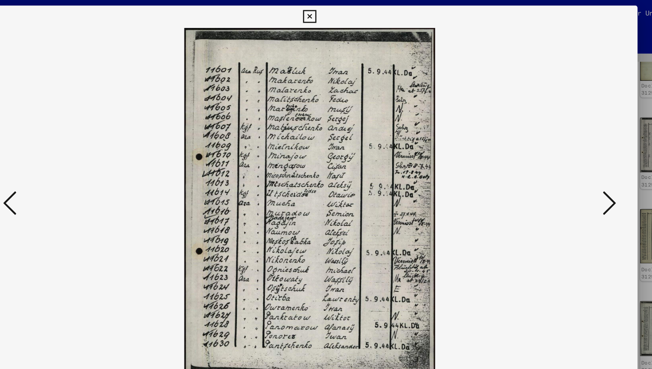
click at [82, 170] on icon at bounding box center [87, 161] width 11 height 21
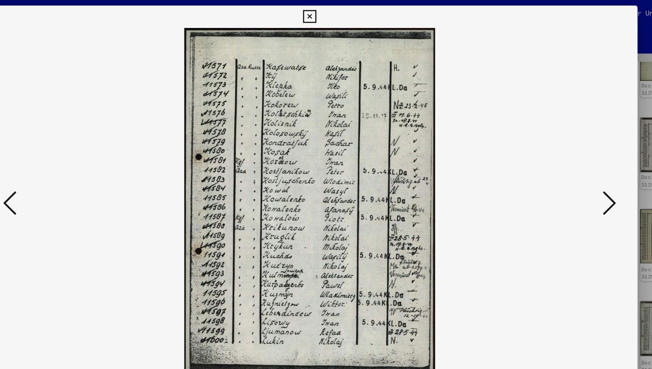
click at [82, 170] on icon at bounding box center [87, 161] width 11 height 21
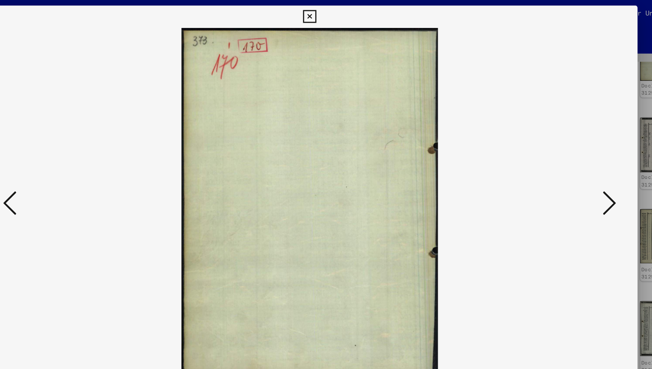
click at [82, 170] on icon at bounding box center [87, 161] width 11 height 21
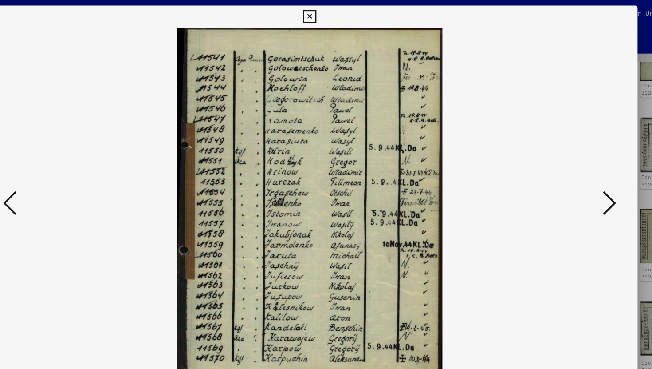
click at [86, 164] on icon at bounding box center [87, 161] width 11 height 21
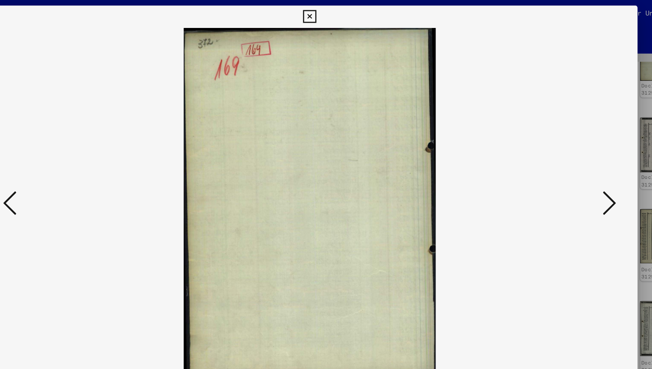
click at [85, 164] on icon at bounding box center [87, 161] width 11 height 21
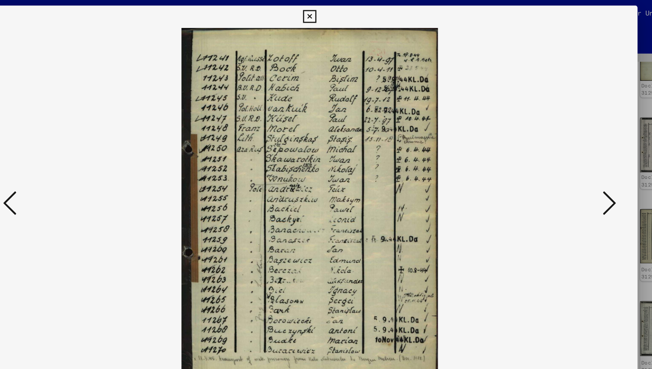
click at [85, 164] on icon at bounding box center [87, 161] width 11 height 21
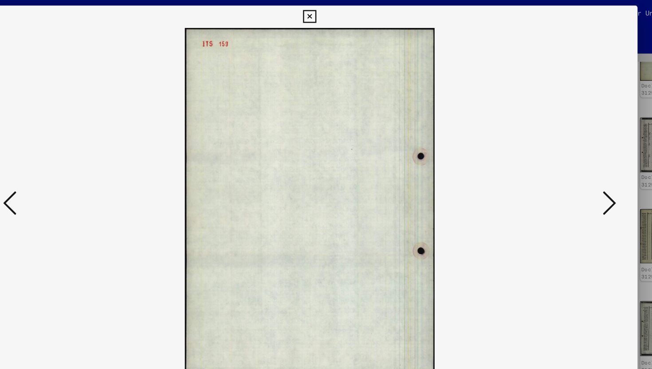
click at [85, 164] on icon at bounding box center [87, 161] width 11 height 21
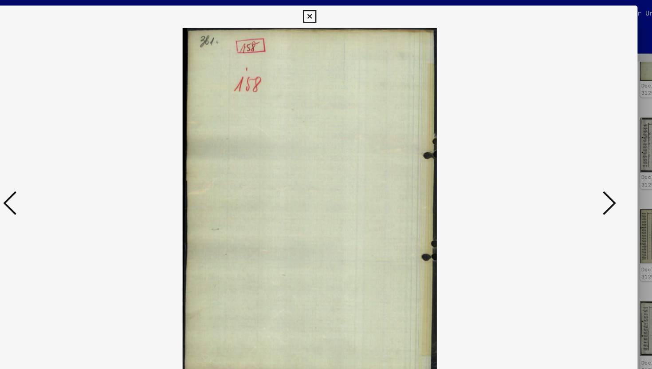
click at [85, 164] on icon at bounding box center [87, 161] width 11 height 21
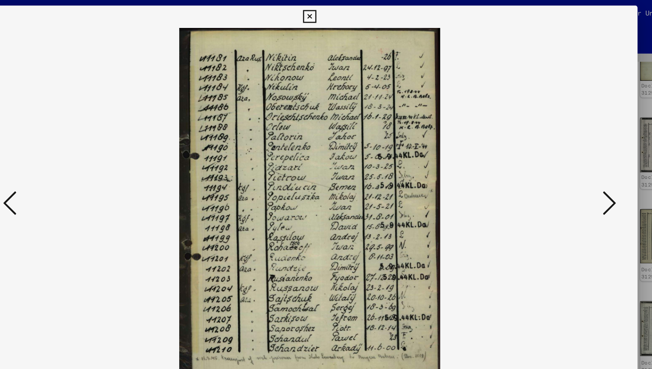
click at [85, 164] on icon at bounding box center [87, 161] width 11 height 21
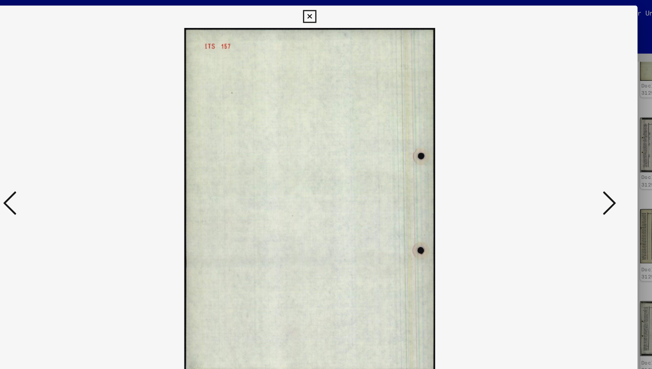
click at [85, 164] on icon at bounding box center [87, 161] width 11 height 21
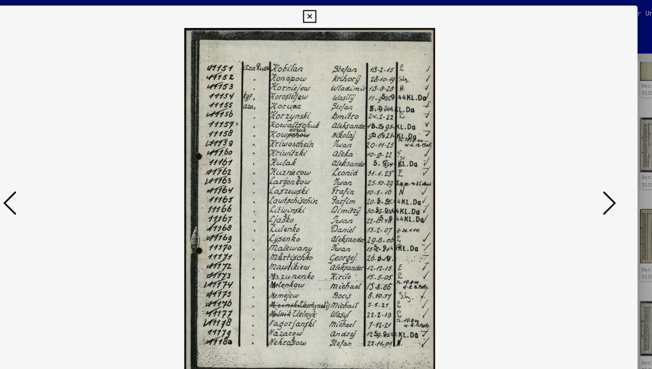
click at [85, 164] on icon at bounding box center [87, 161] width 11 height 21
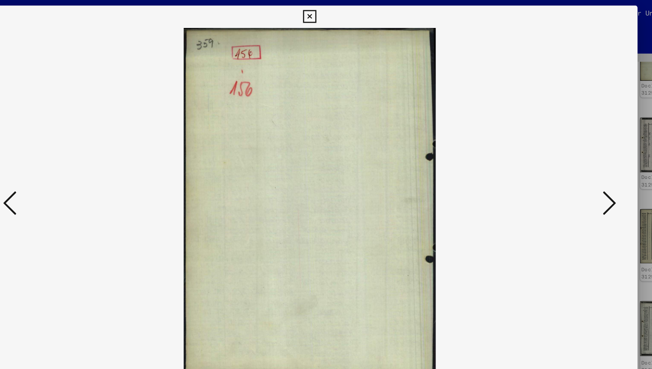
click at [85, 164] on icon at bounding box center [87, 161] width 11 height 21
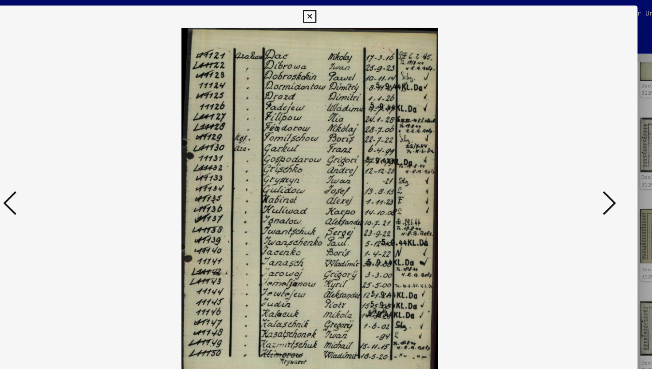
click at [85, 164] on icon at bounding box center [87, 161] width 11 height 21
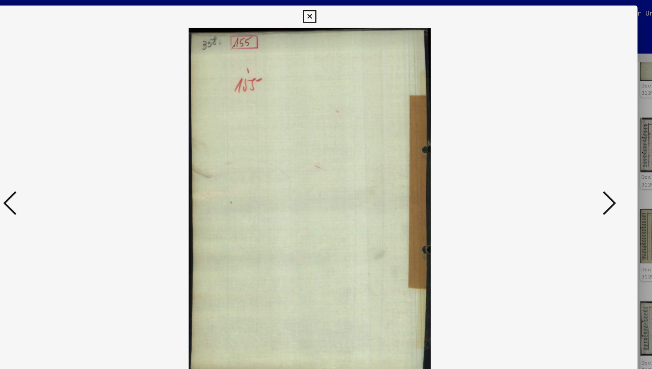
click at [85, 164] on icon at bounding box center [87, 161] width 11 height 21
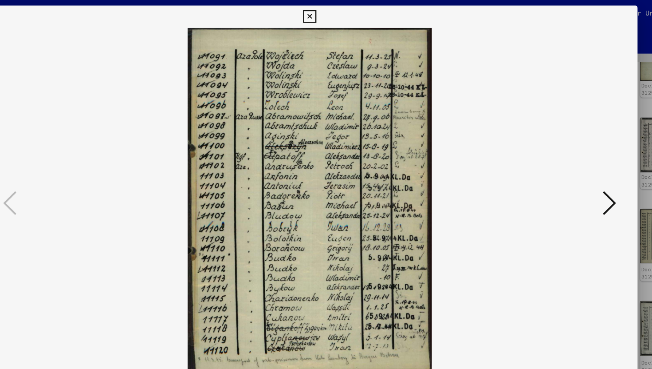
click at [571, 164] on button at bounding box center [565, 161] width 16 height 25
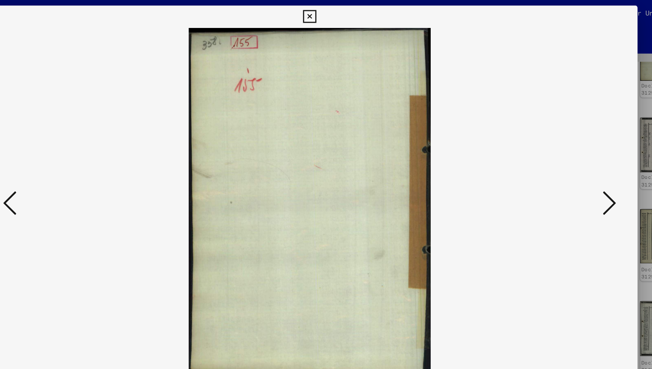
click at [571, 164] on button at bounding box center [565, 161] width 16 height 25
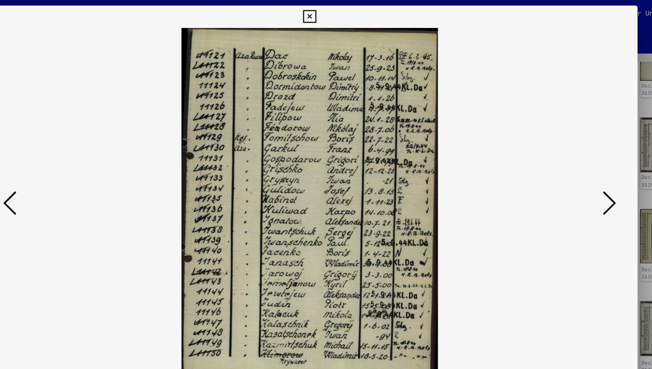
click at [570, 159] on button at bounding box center [565, 161] width 16 height 25
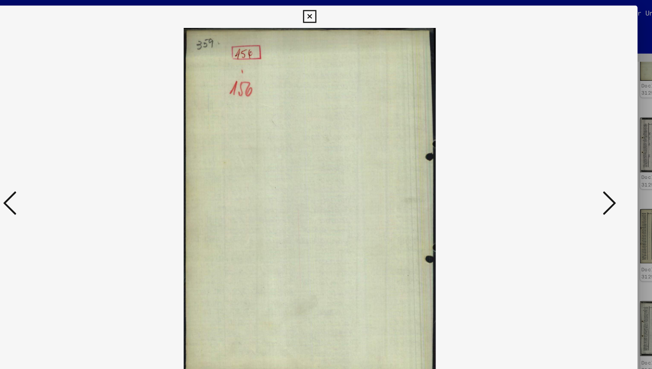
click at [570, 159] on button at bounding box center [565, 161] width 16 height 25
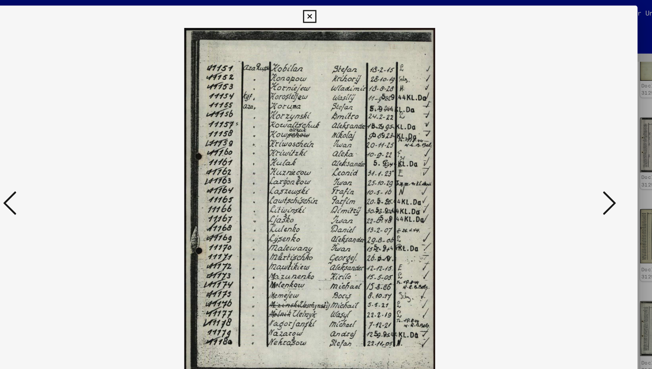
click at [86, 155] on icon at bounding box center [87, 161] width 11 height 21
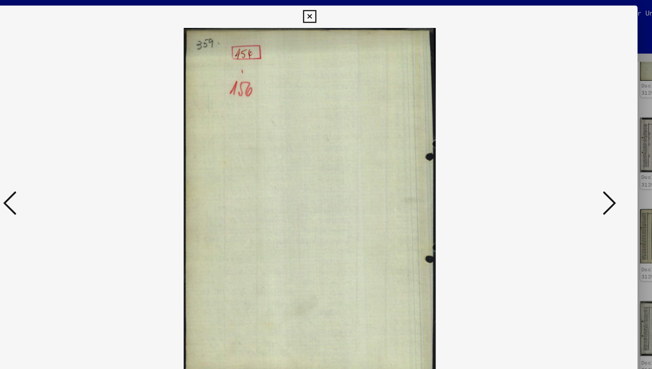
click at [86, 155] on icon at bounding box center [87, 161] width 11 height 21
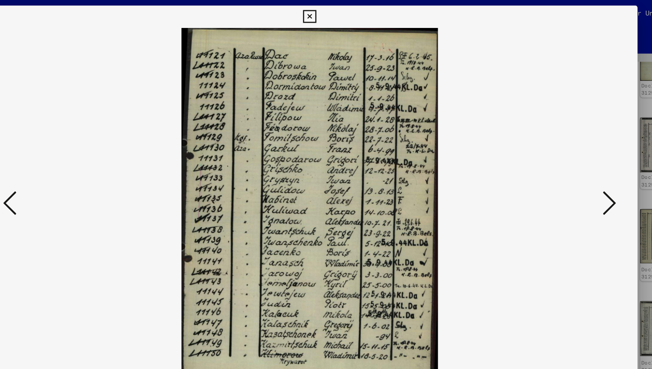
click at [86, 155] on icon at bounding box center [87, 161] width 11 height 21
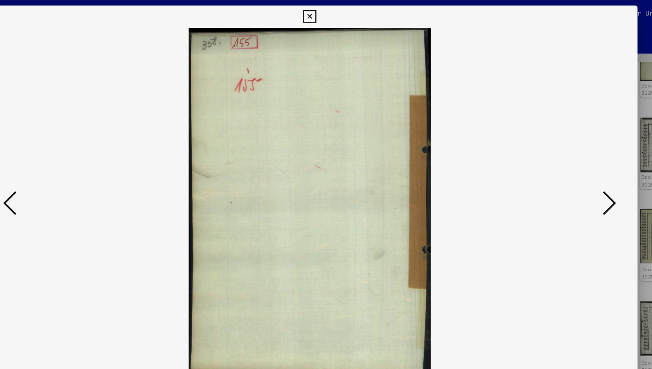
click at [86, 155] on icon at bounding box center [87, 161] width 11 height 21
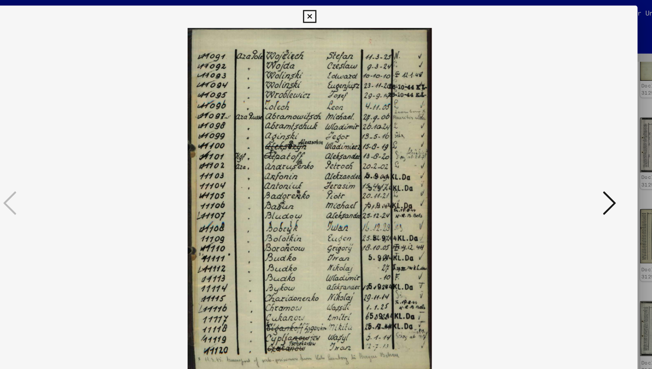
click at [330, 7] on button at bounding box center [326, 13] width 16 height 18
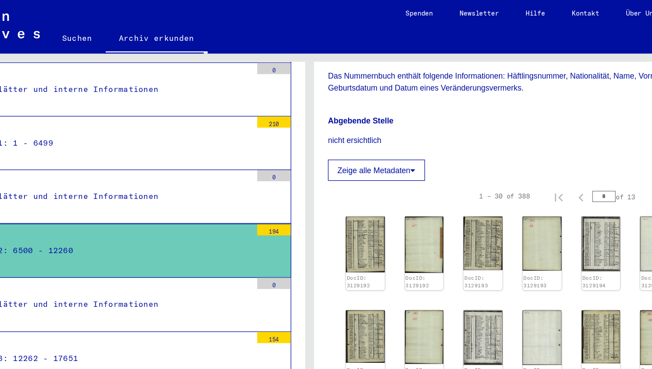
scroll to position [119, 0]
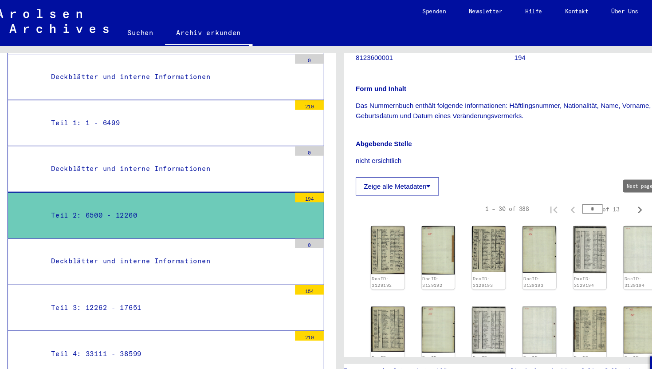
click at [602, 197] on icon "Next page" at bounding box center [604, 194] width 12 height 12
type input "*"
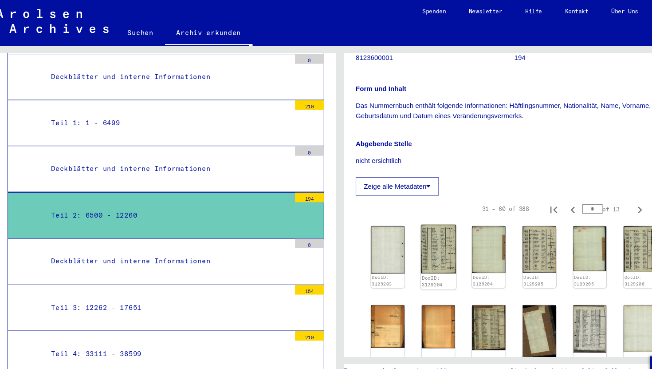
click at [418, 226] on img at bounding box center [417, 230] width 32 height 45
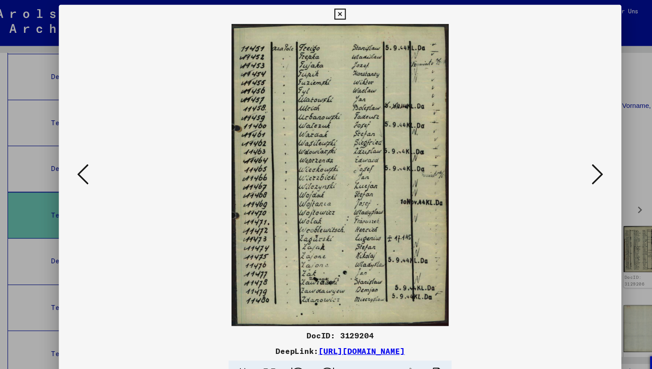
click at [326, 16] on icon at bounding box center [326, 13] width 10 height 11
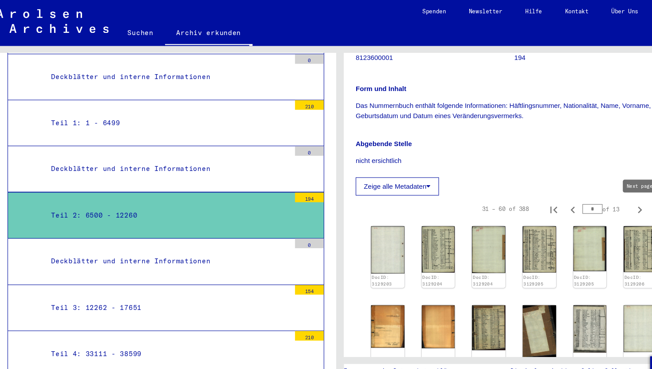
click at [605, 196] on icon "Next page" at bounding box center [604, 194] width 12 height 12
type input "*"
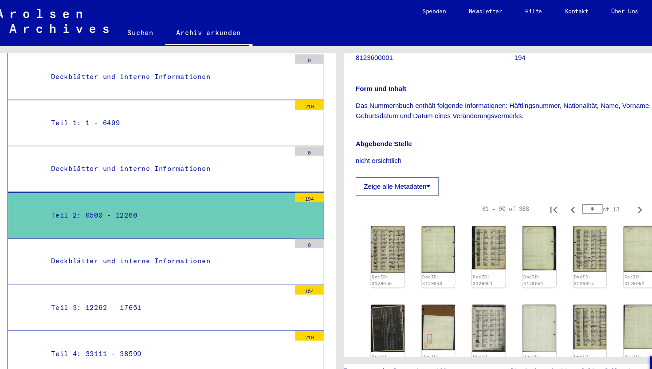
click at [605, 196] on icon "Next page" at bounding box center [604, 194] width 12 height 12
type input "*"
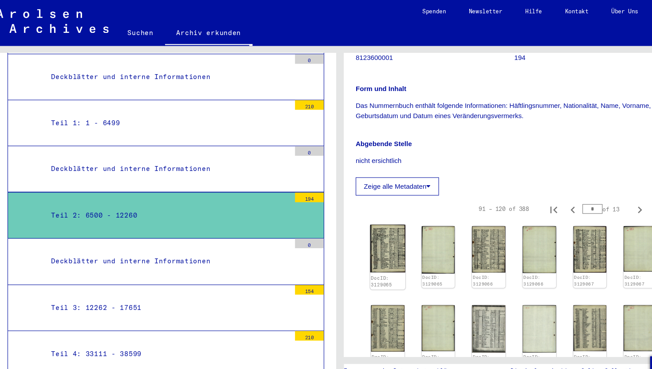
click at [365, 255] on link "DocID: 3129065" at bounding box center [365, 261] width 20 height 12
